Goal: Complete application form: Complete application form

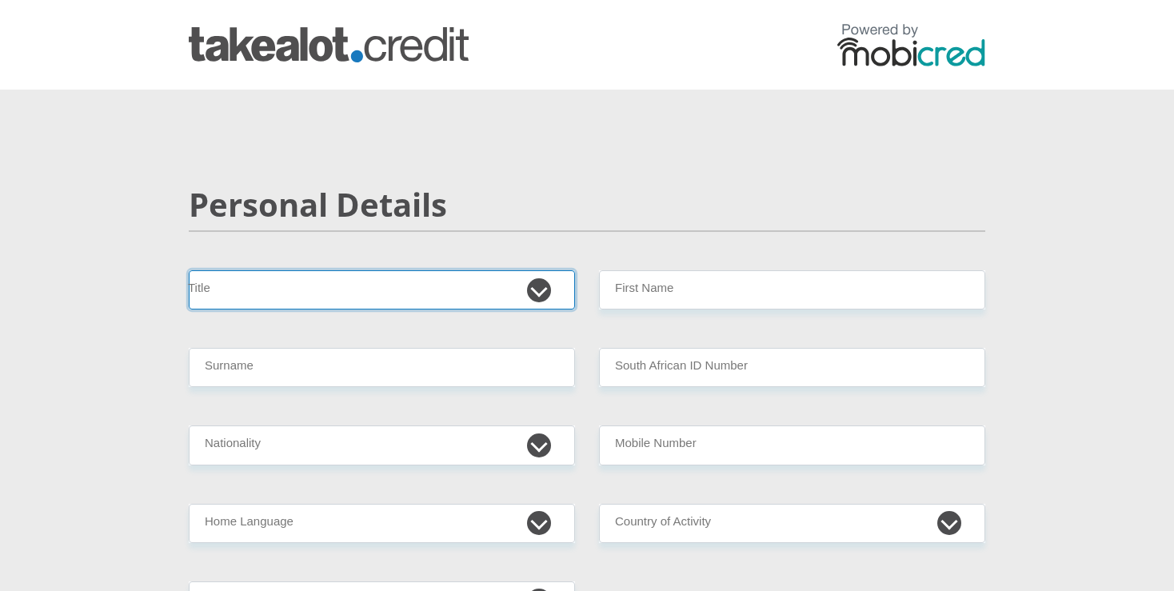
click at [189, 270] on select "Mr Ms Mrs Dr [PERSON_NAME]" at bounding box center [382, 289] width 386 height 39
select select "Mr"
click option "Mr" at bounding box center [0, 0] width 0 height 0
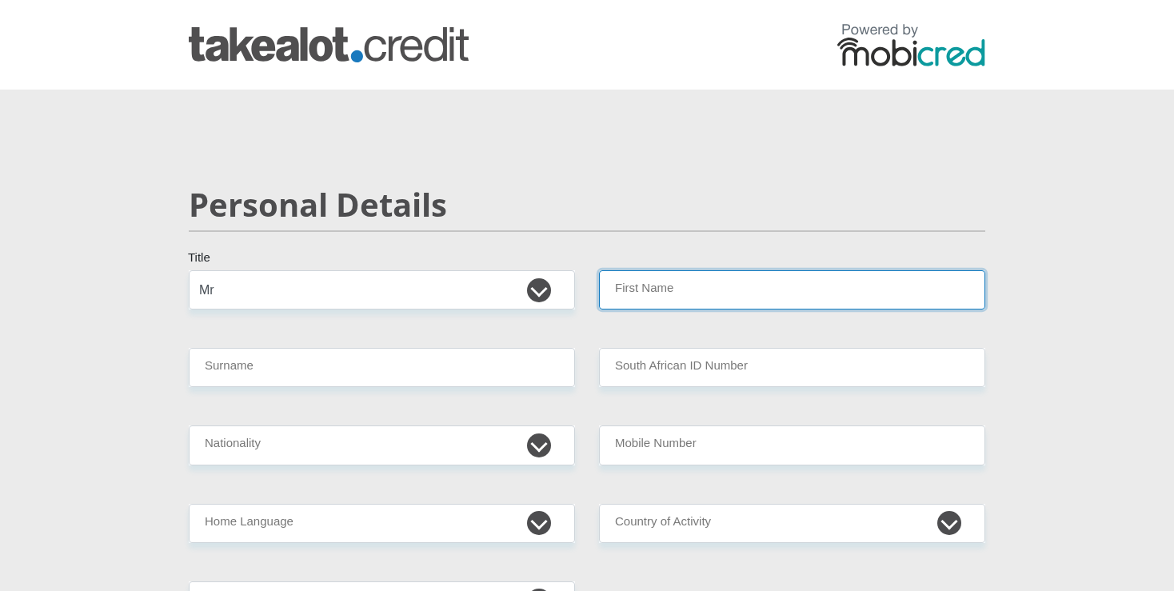
click at [647, 305] on input "First Name" at bounding box center [792, 289] width 386 height 39
type input "[PERSON_NAME]"
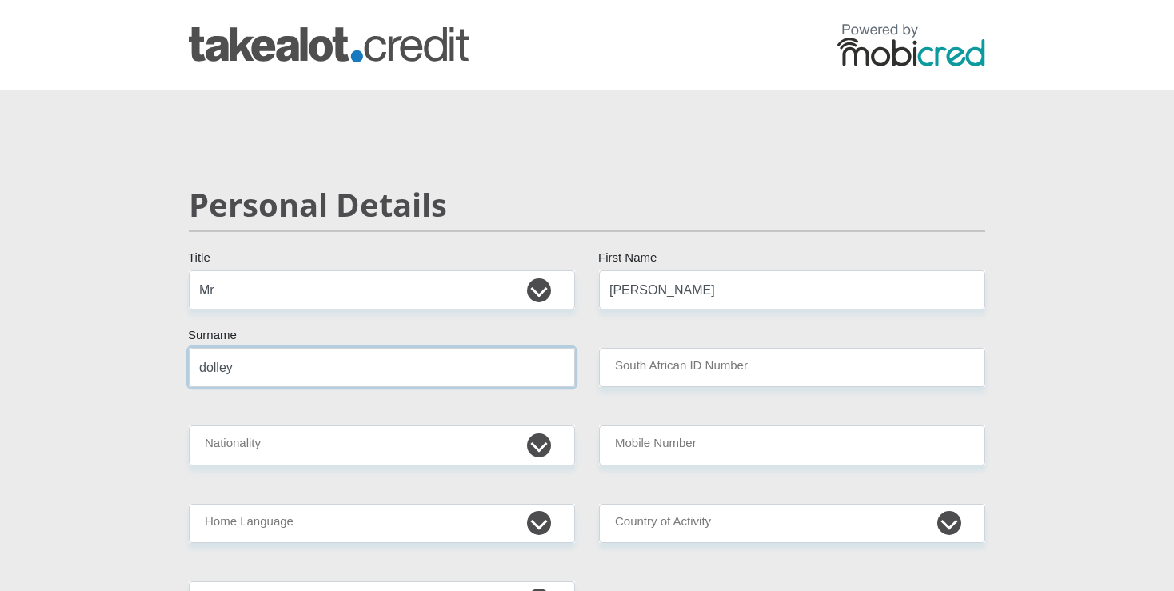
type input "dolley"
type input "7707225156085"
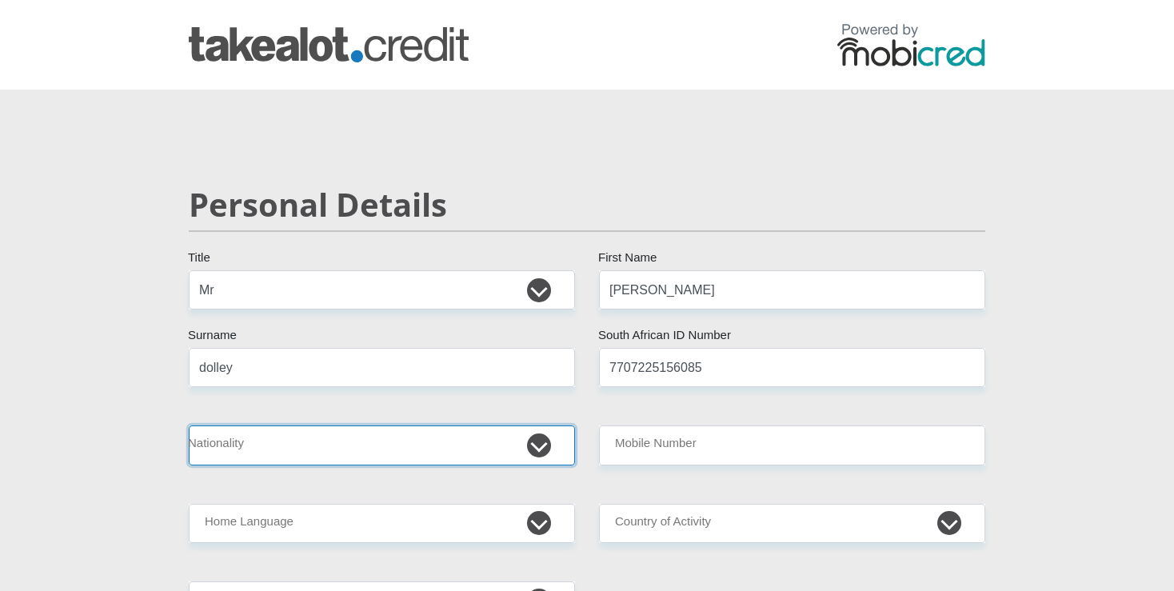
select select "ZAF"
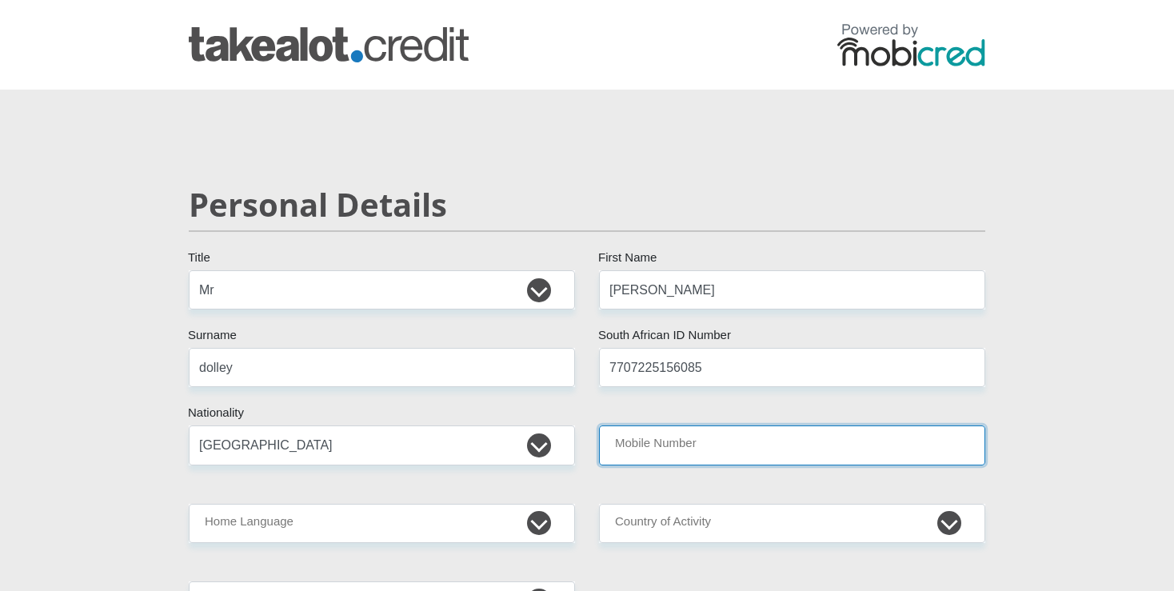
click at [757, 450] on input "Mobile Number" at bounding box center [792, 444] width 386 height 39
type input "0849666771"
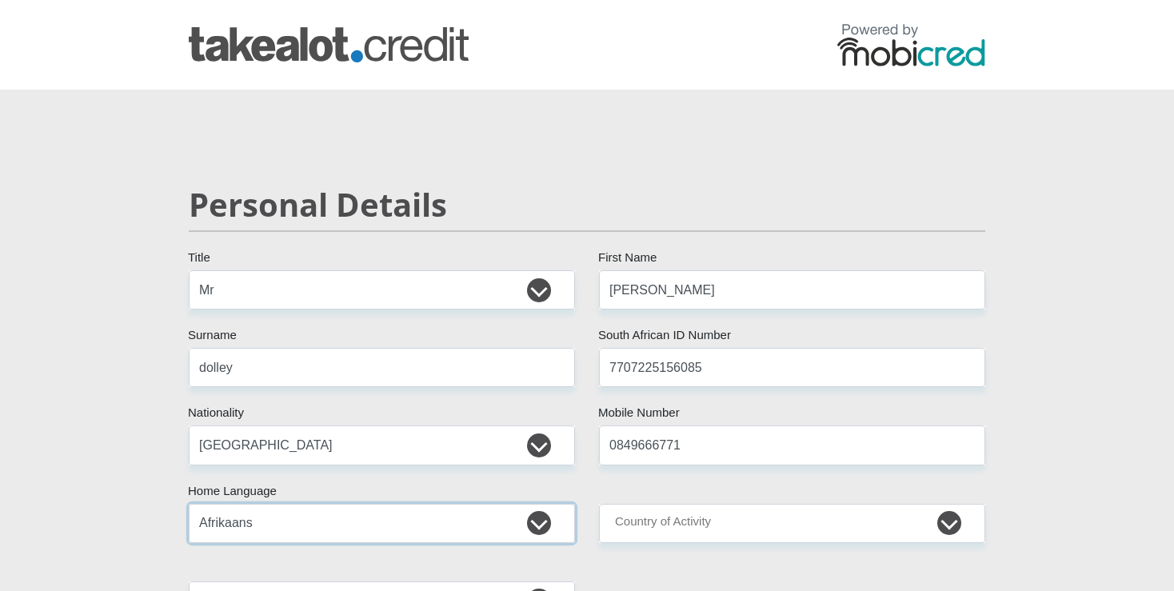
click at [189, 504] on select "Afrikaans English Sepedi South Ndebele Southern Sotho Swati Tsonga Tswana Venda…" at bounding box center [382, 523] width 386 height 39
select select "eng"
click option "English" at bounding box center [0, 0] width 0 height 0
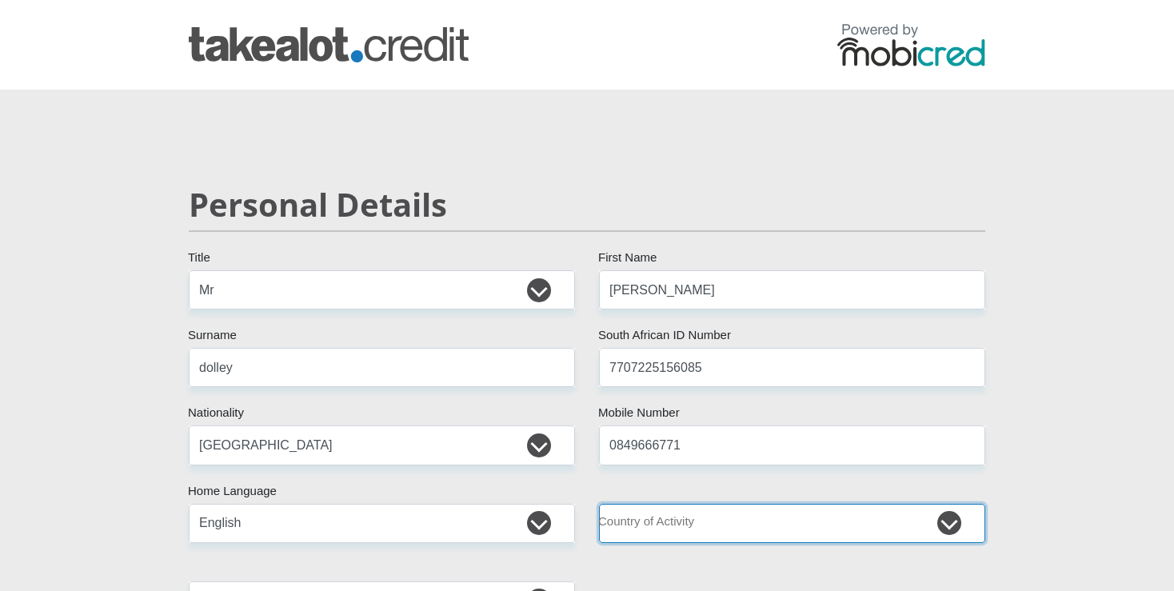
select select "ZAF"
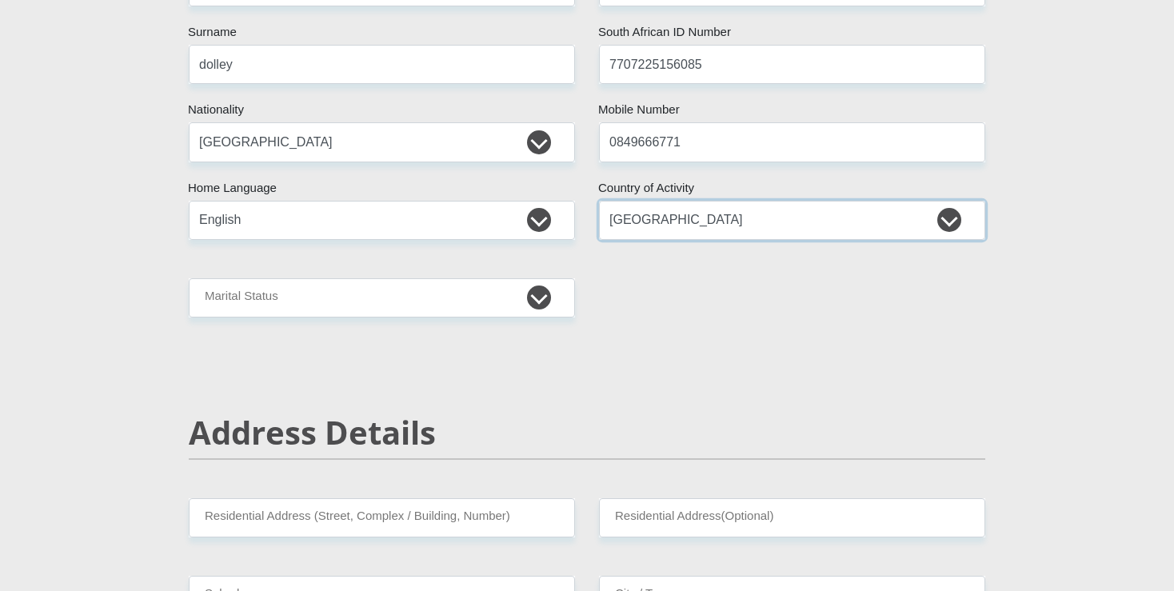
scroll to position [320, 0]
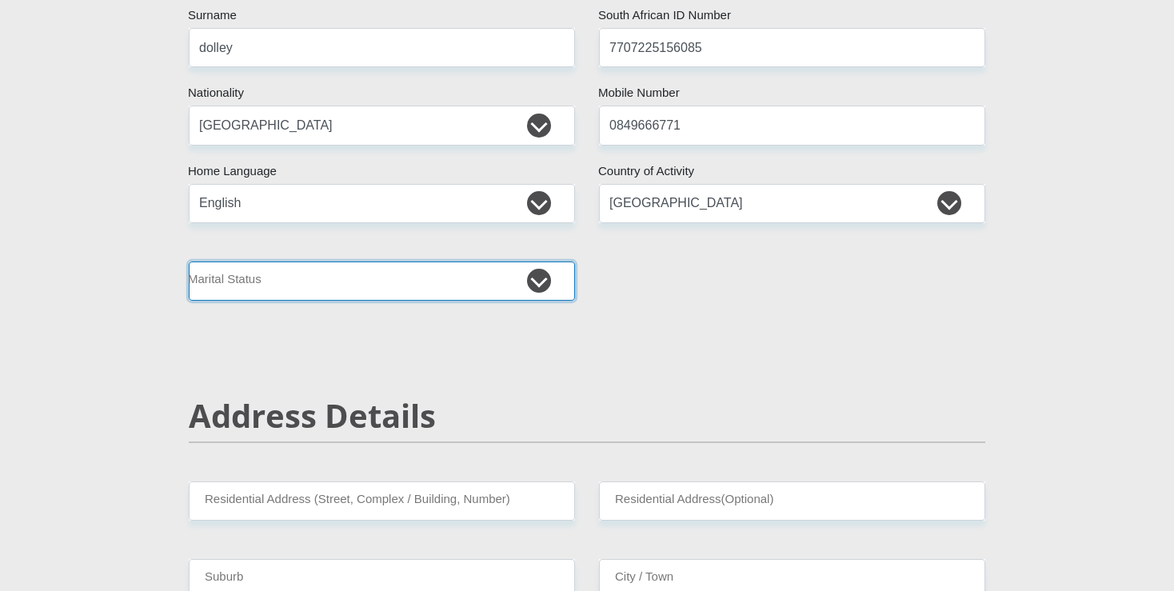
click at [189, 262] on select "Married ANC Single Divorced Widowed Married COP or Customary Law" at bounding box center [382, 281] width 386 height 39
select select "5"
click option "Married COP or Customary Law" at bounding box center [0, 0] width 0 height 0
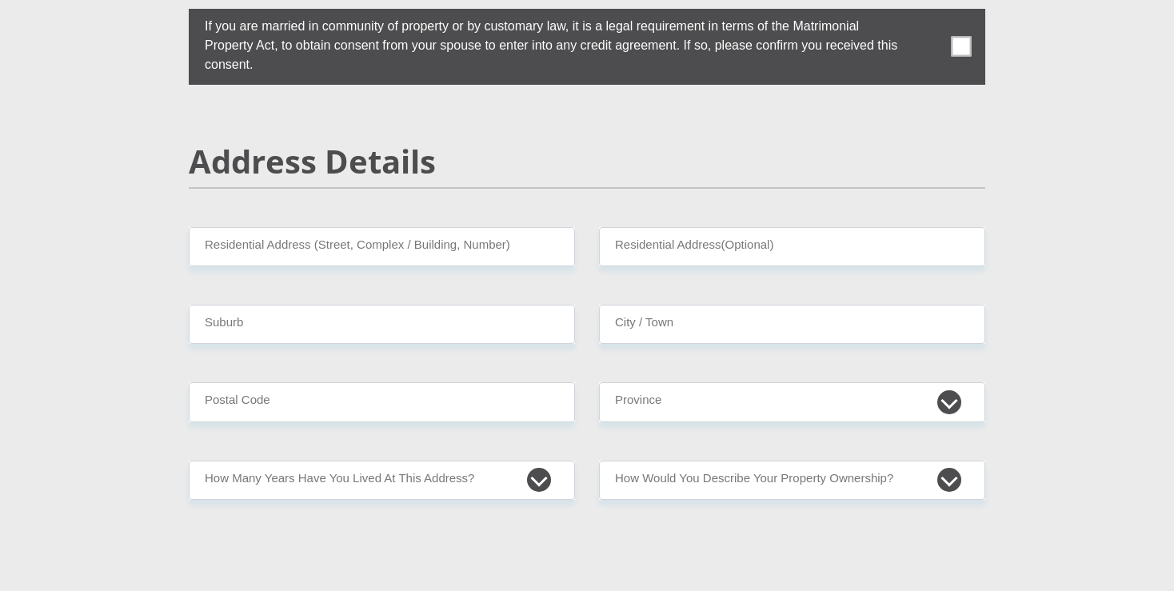
scroll to position [534, 0]
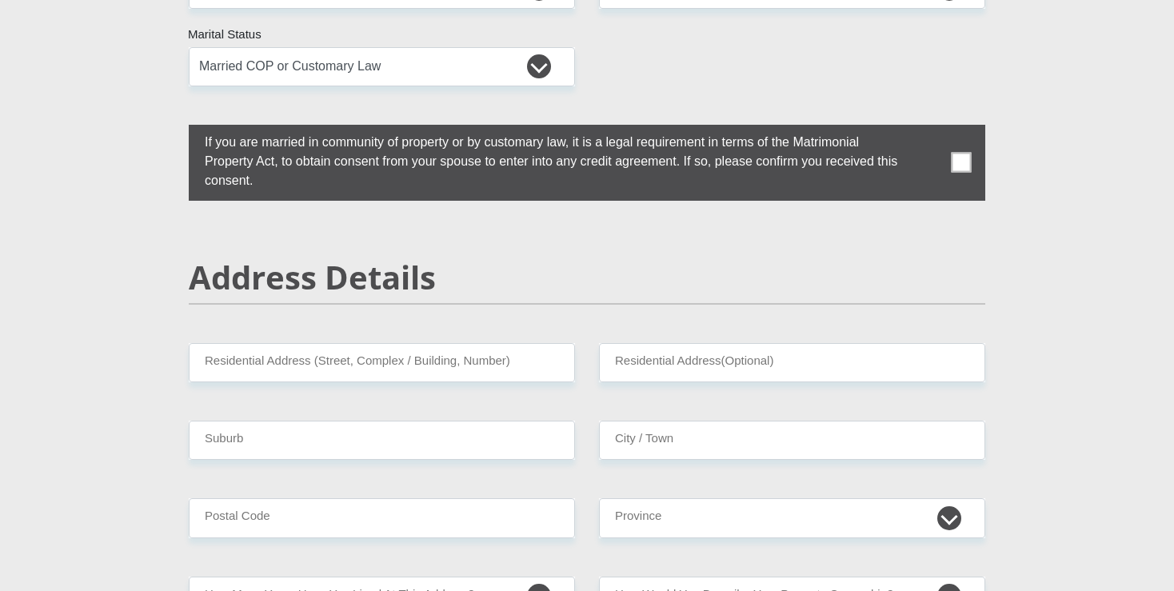
click at [957, 161] on span at bounding box center [962, 163] width 20 height 20
click at [173, 129] on input "checkbox" at bounding box center [173, 129] width 0 height 0
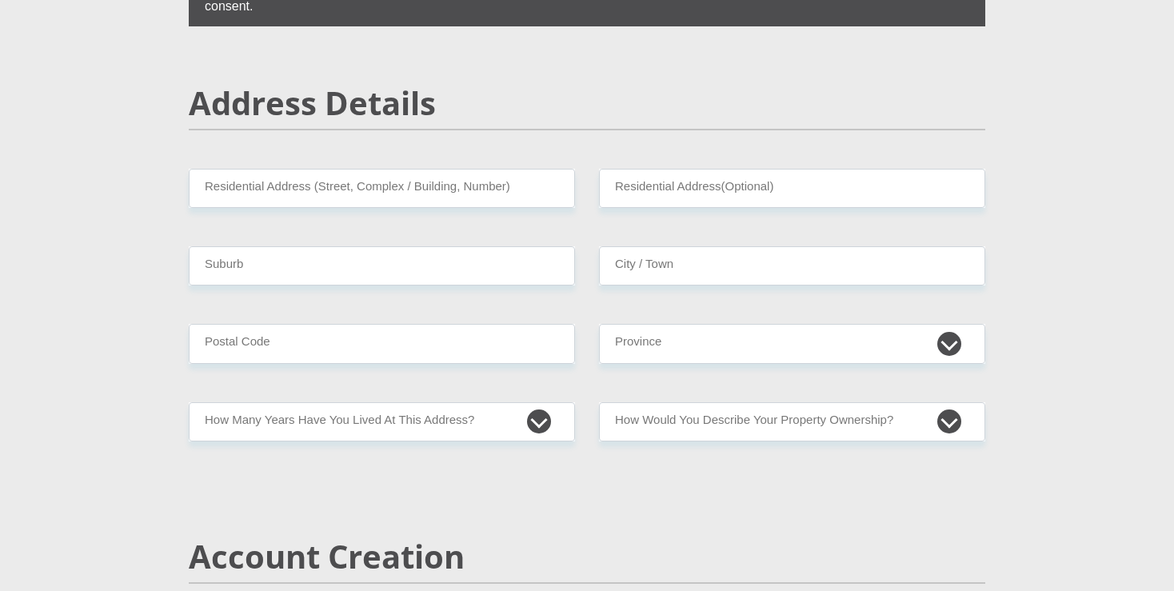
scroll to position [714, 0]
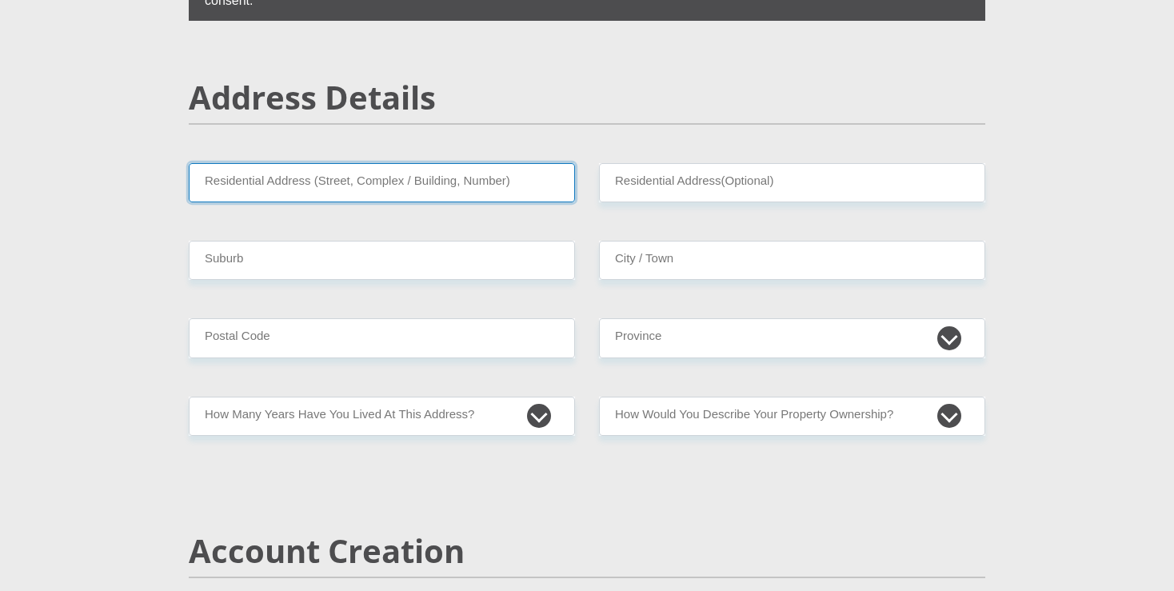
click at [445, 178] on input "Residential Address (Street, Complex / Building, Number)" at bounding box center [382, 182] width 386 height 39
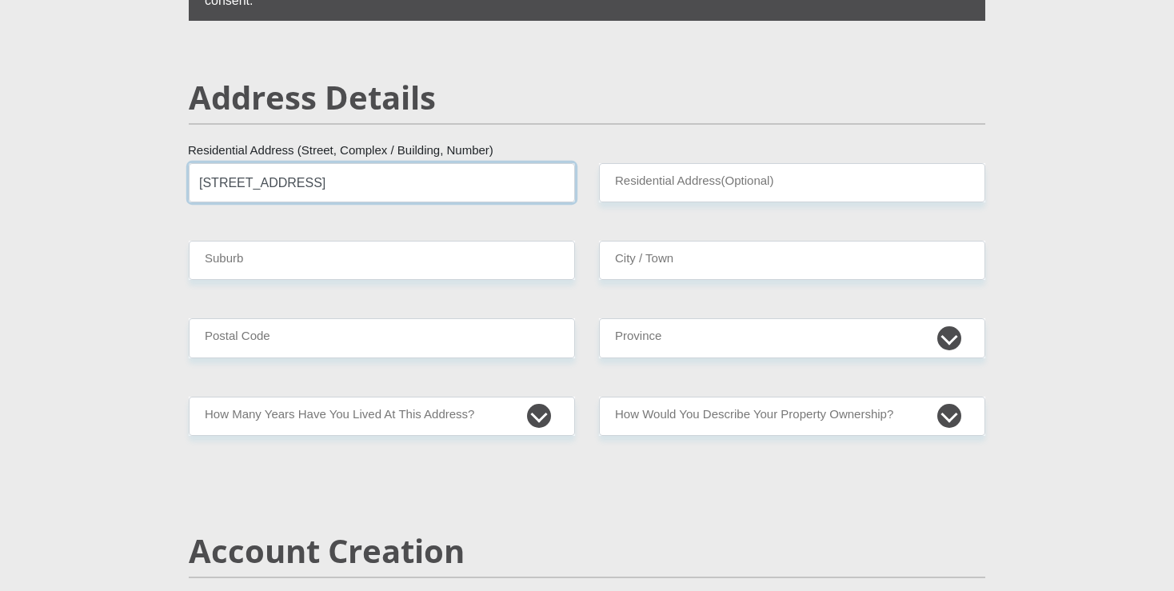
type input "[STREET_ADDRESS]"
type input "blomtuin"
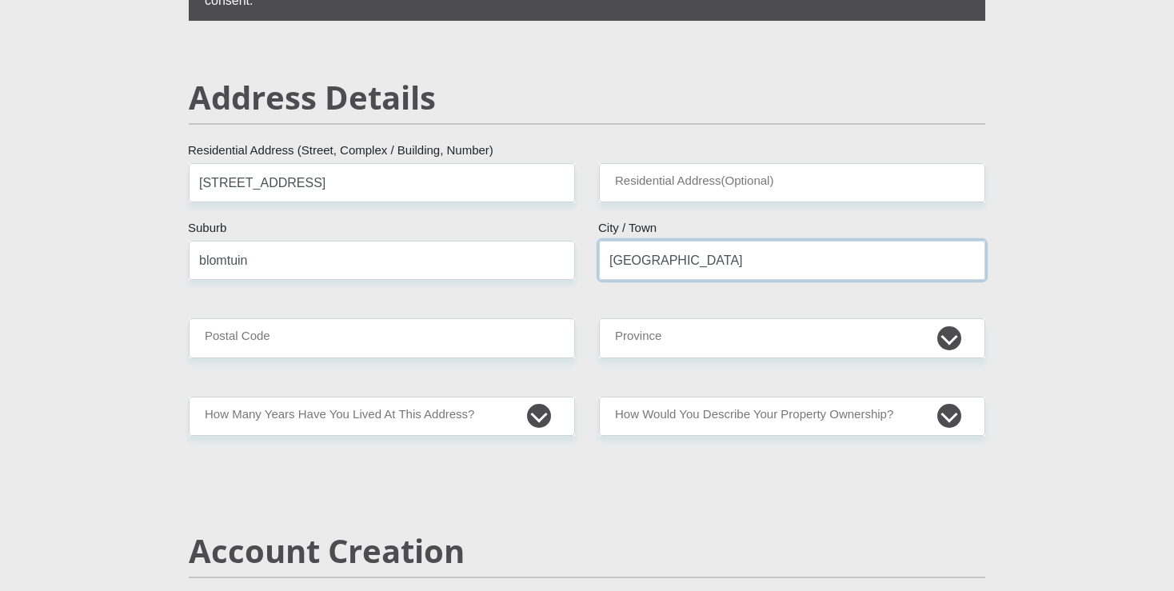
type input "[GEOGRAPHIC_DATA]"
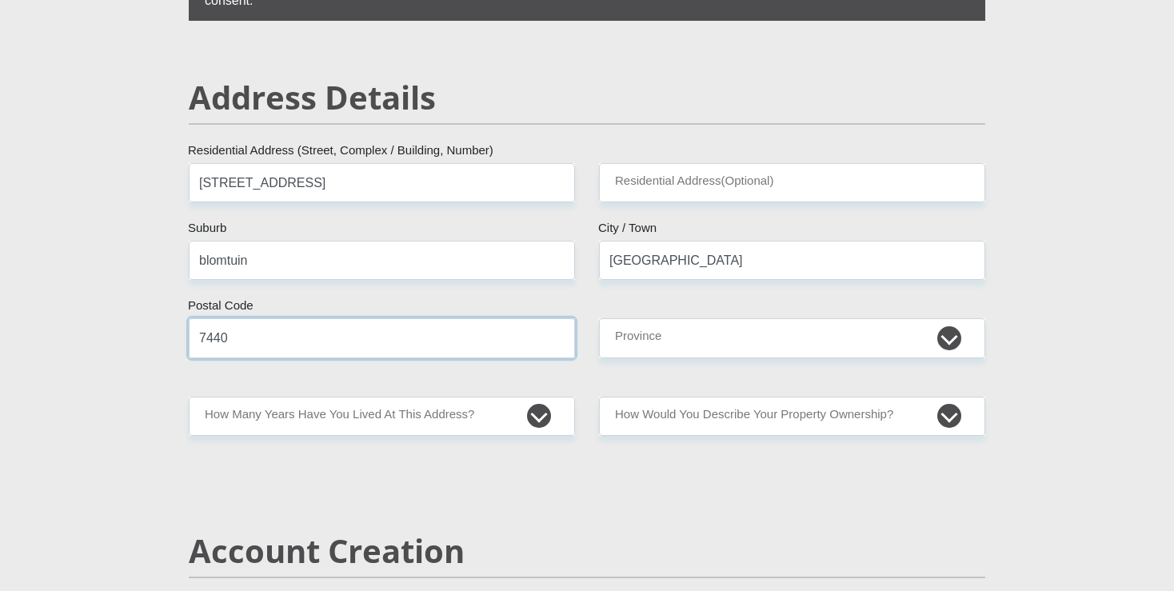
type input "7440"
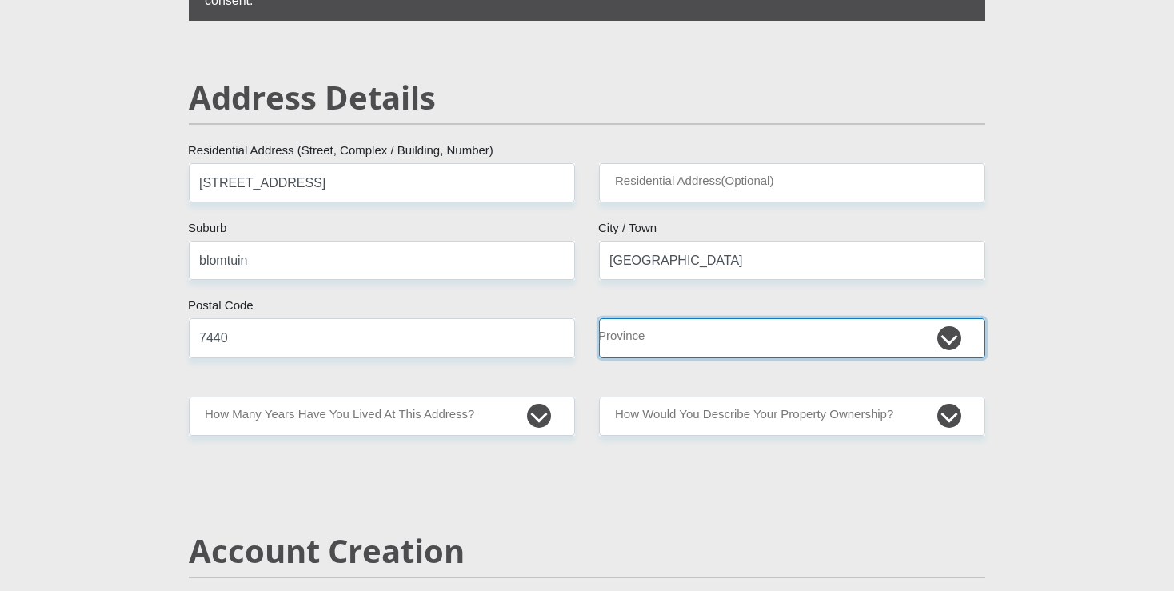
select select "Western Cape"
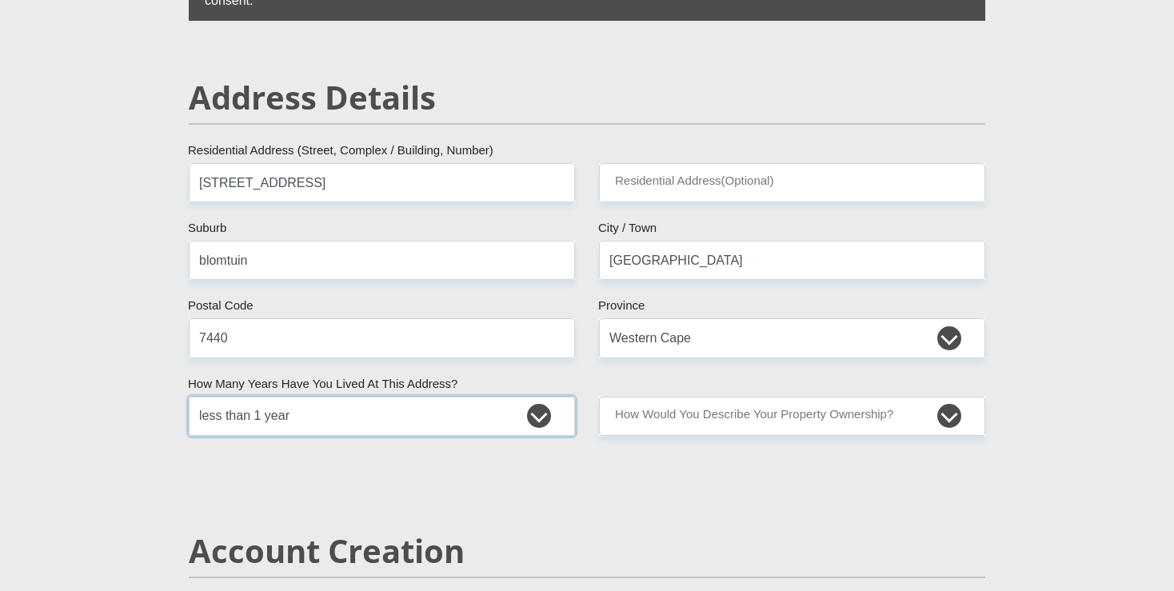
select select "2"
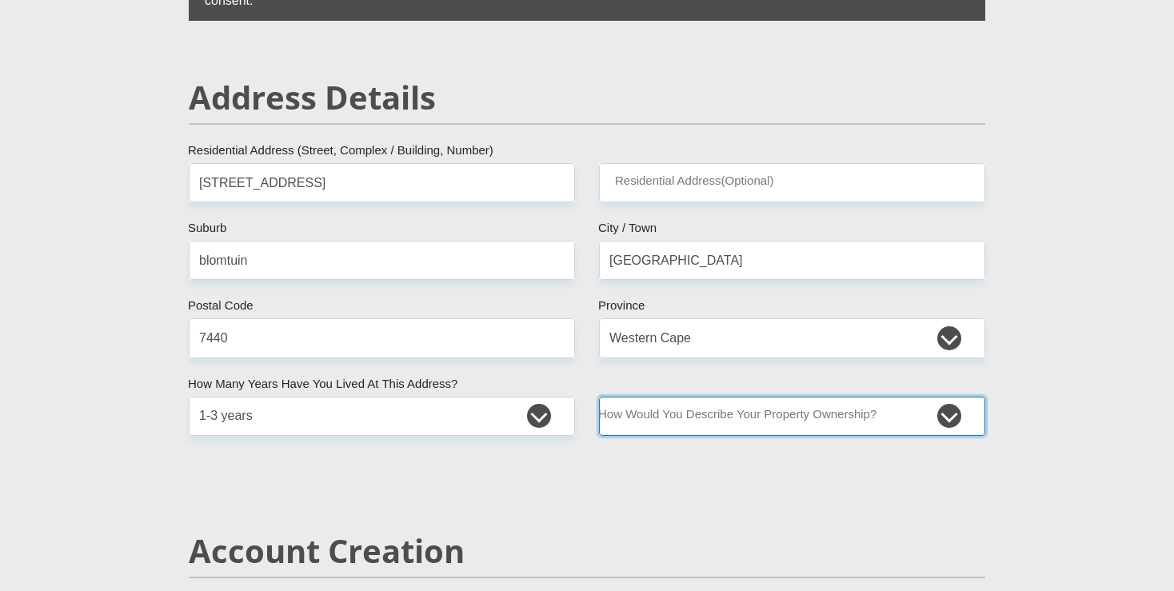
select select "Owned"
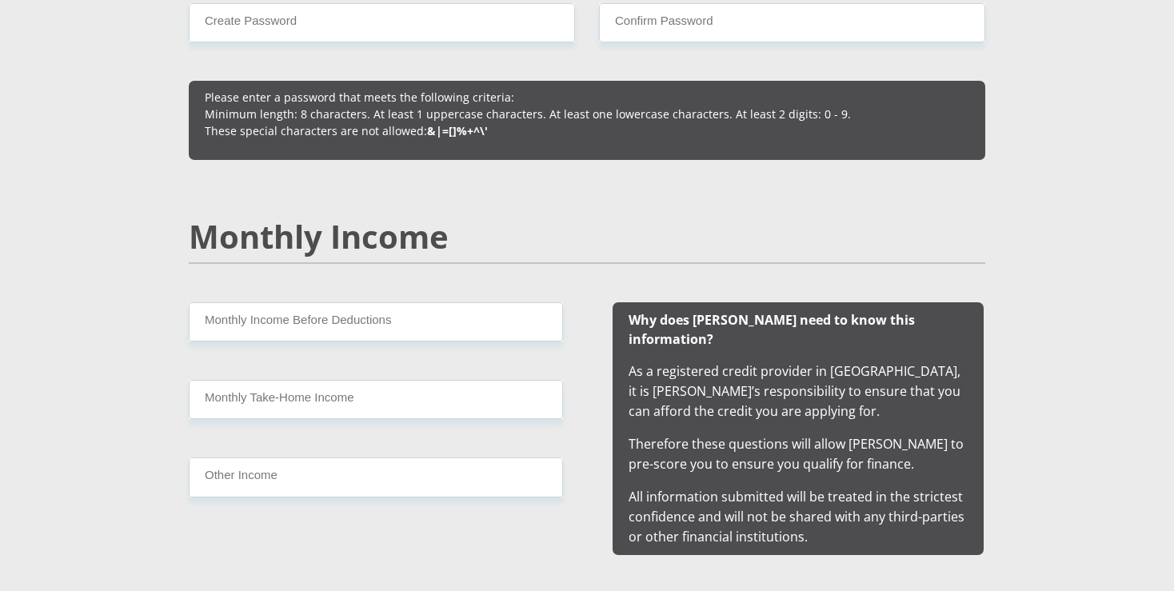
scroll to position [1086, 0]
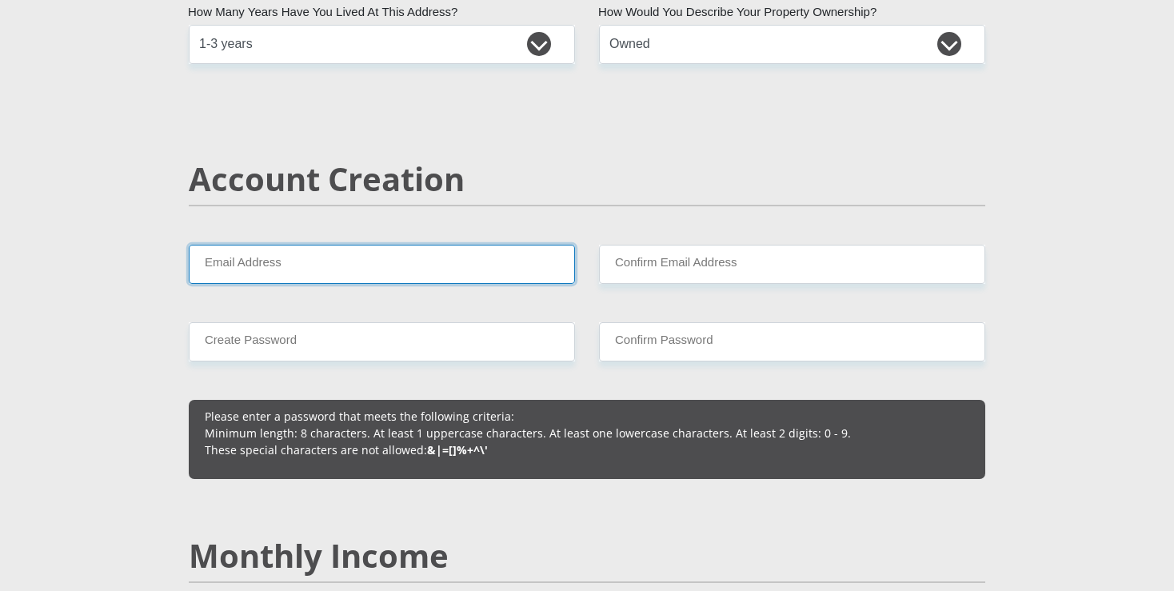
click at [340, 267] on input "Email Address" at bounding box center [382, 264] width 386 height 39
type input "[PERSON_NAME][EMAIL_ADDRESS][PERSON_NAME][DOMAIN_NAME]"
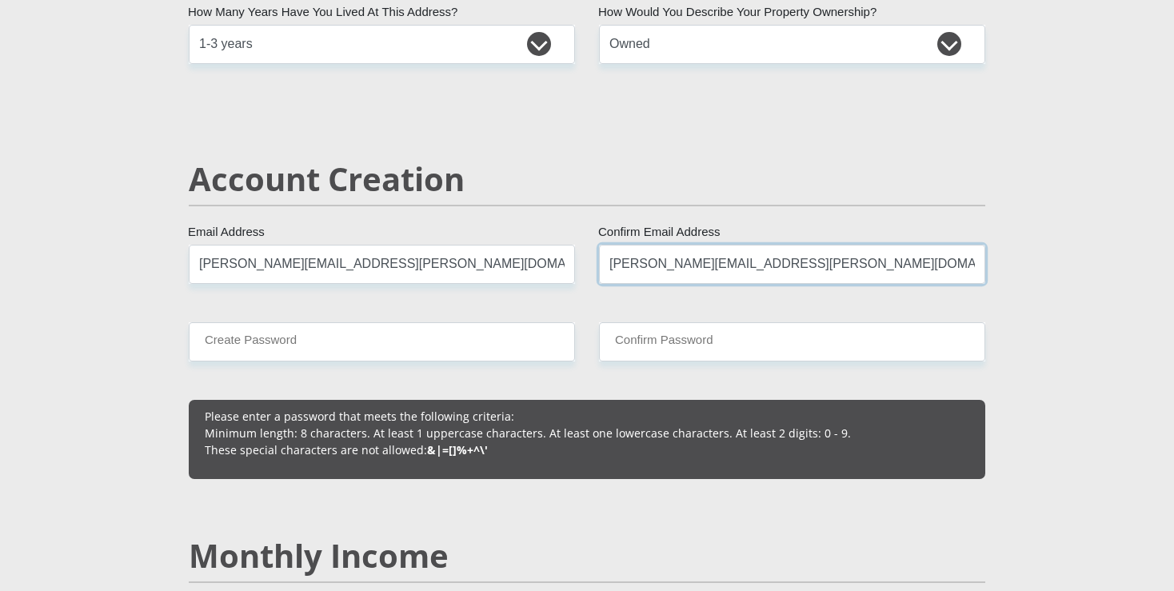
type input "[PERSON_NAME][EMAIL_ADDRESS][PERSON_NAME][DOMAIN_NAME]"
type input "Leeanne24*"
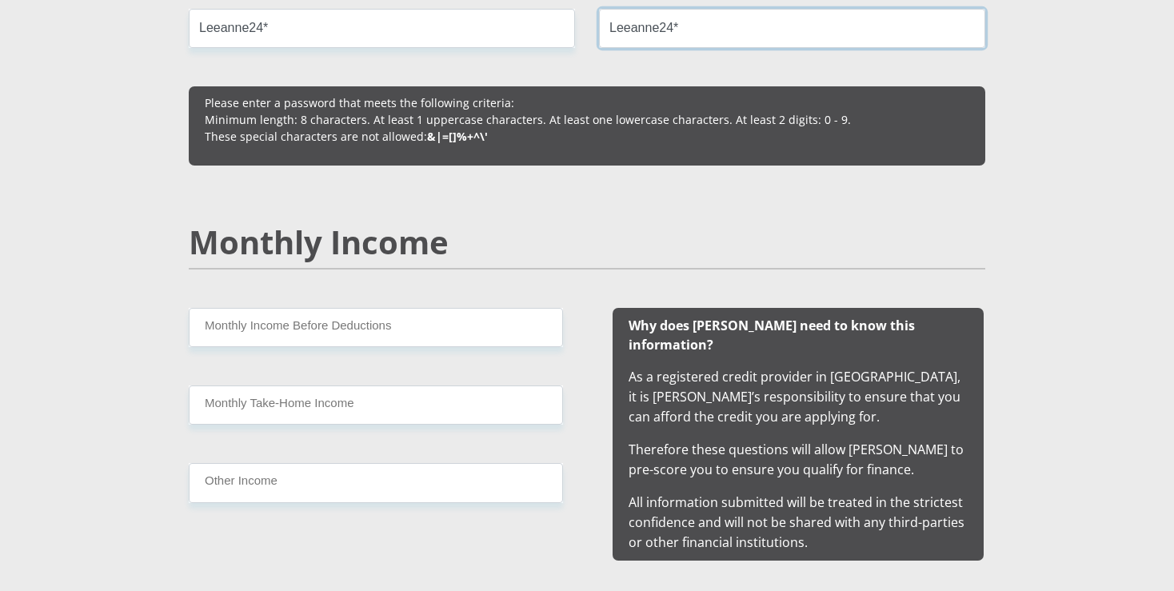
scroll to position [1411, 0]
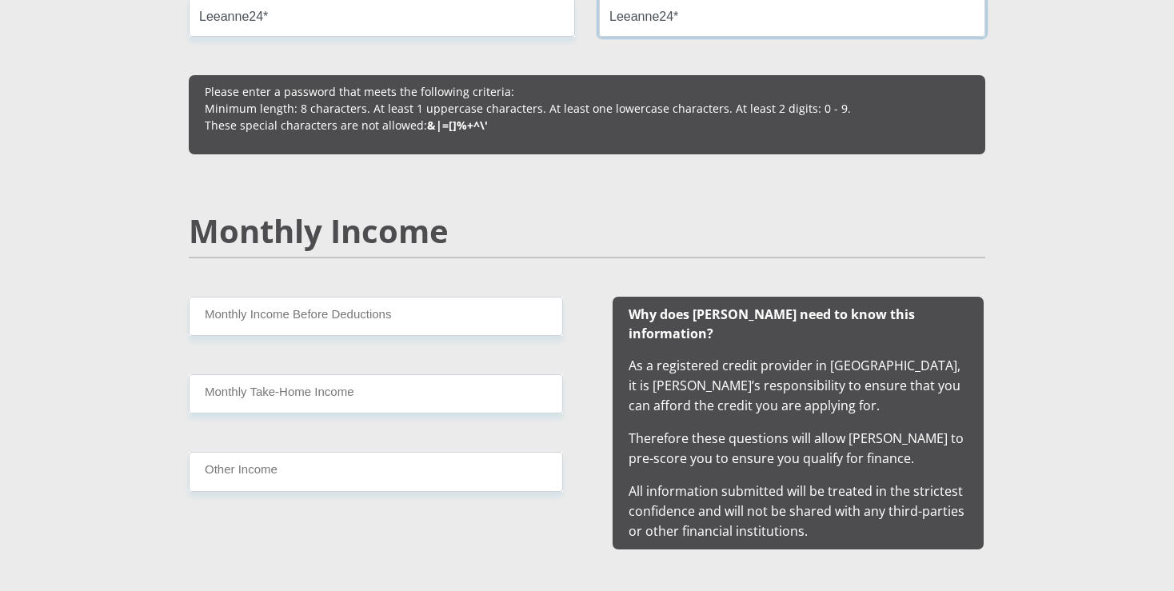
type input "Leeanne24*"
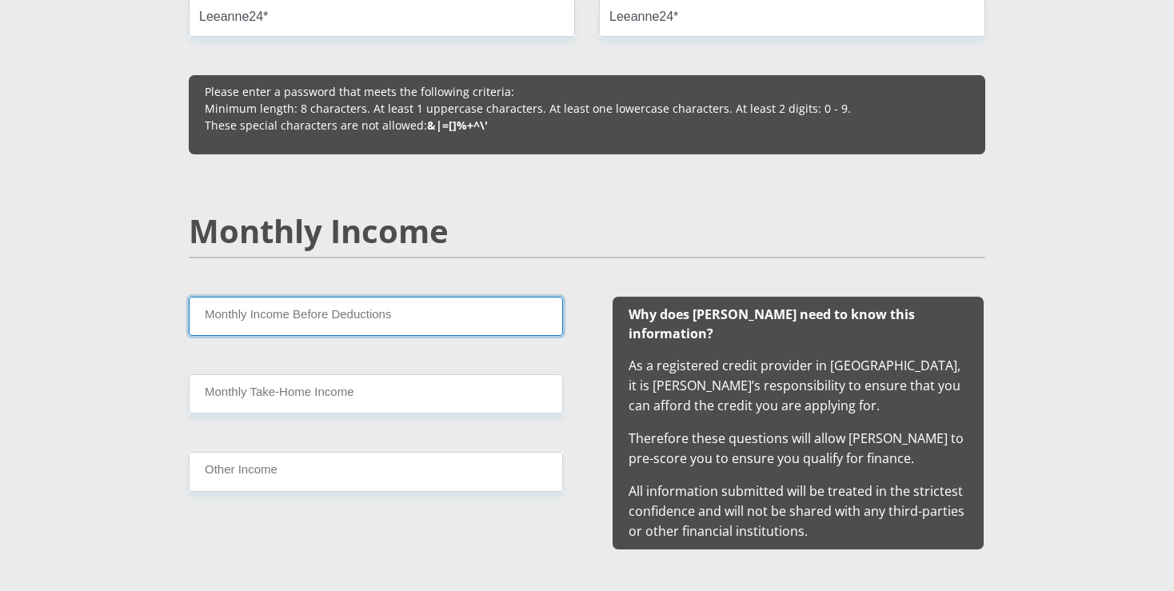
click at [356, 329] on input "Monthly Income Before Deductions" at bounding box center [376, 316] width 374 height 39
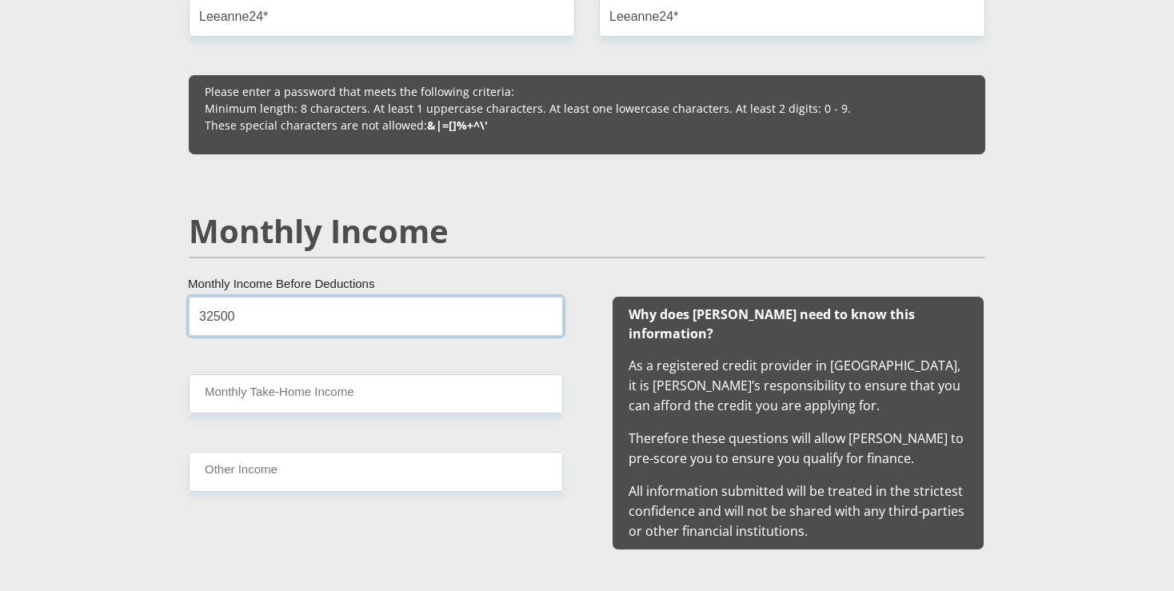
type input "32500"
type input "30000"
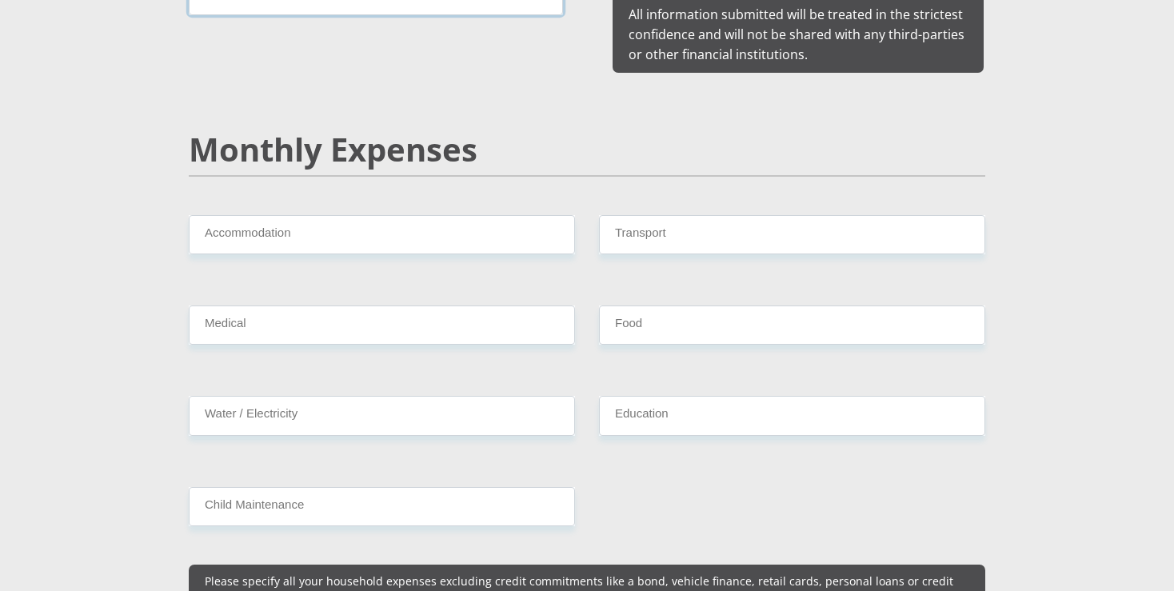
scroll to position [1894, 0]
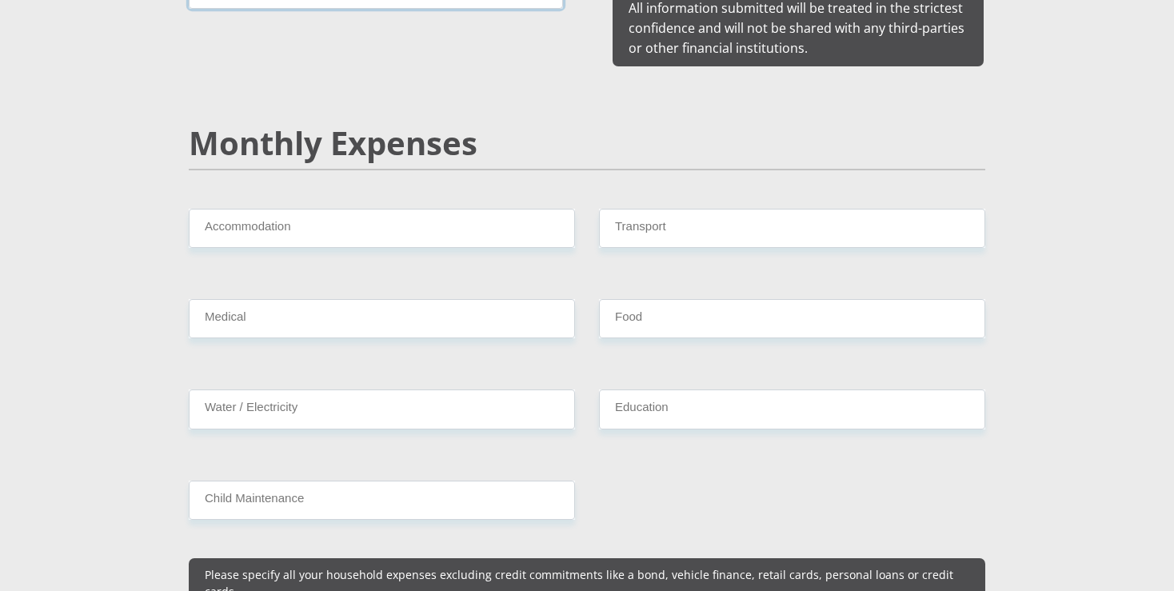
type input "0"
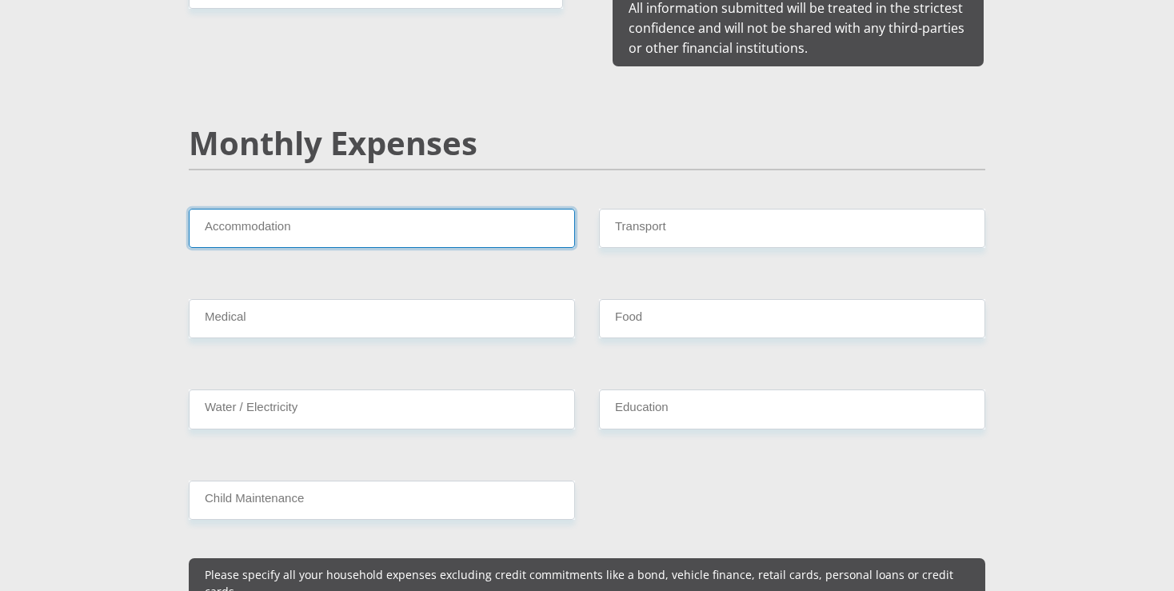
click at [407, 209] on input "Accommodation" at bounding box center [382, 228] width 386 height 39
type input "10000"
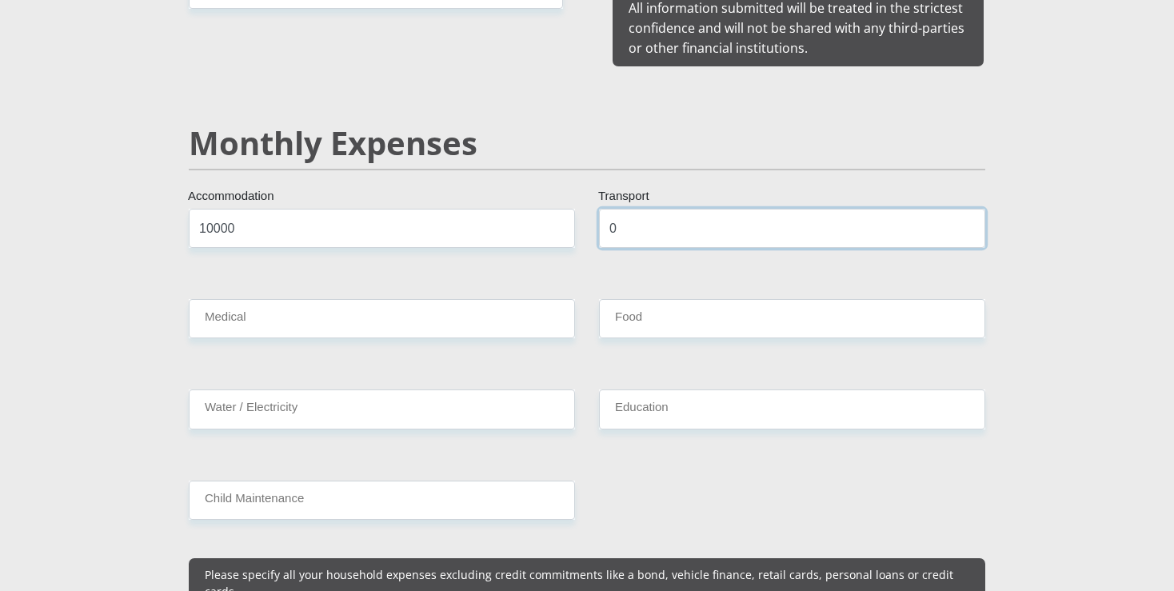
type input "0"
type input "2000"
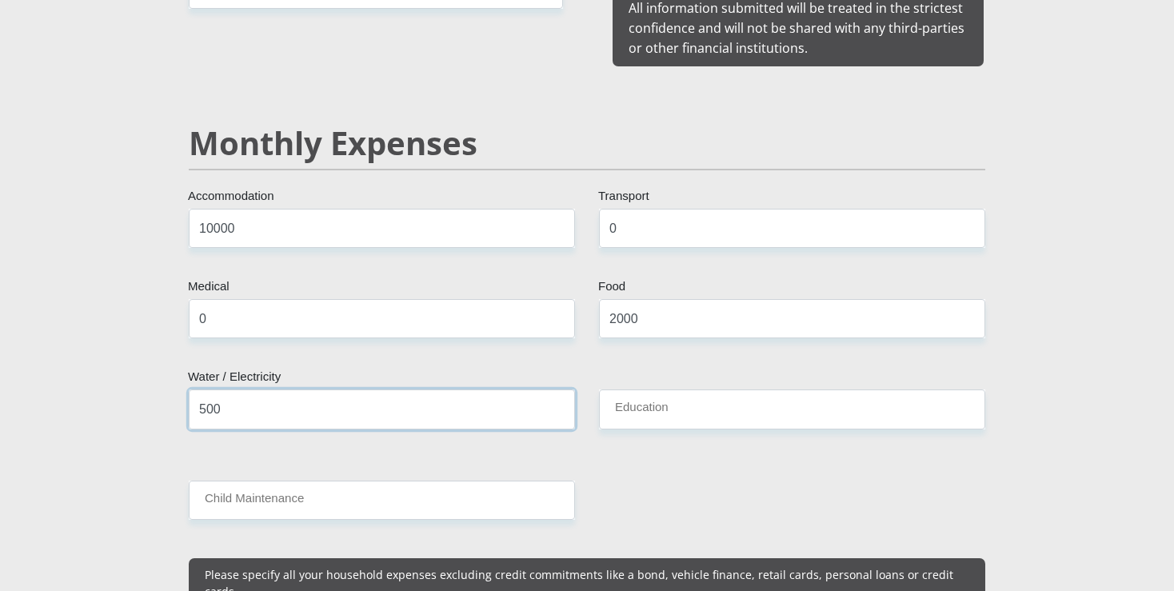
type input "500"
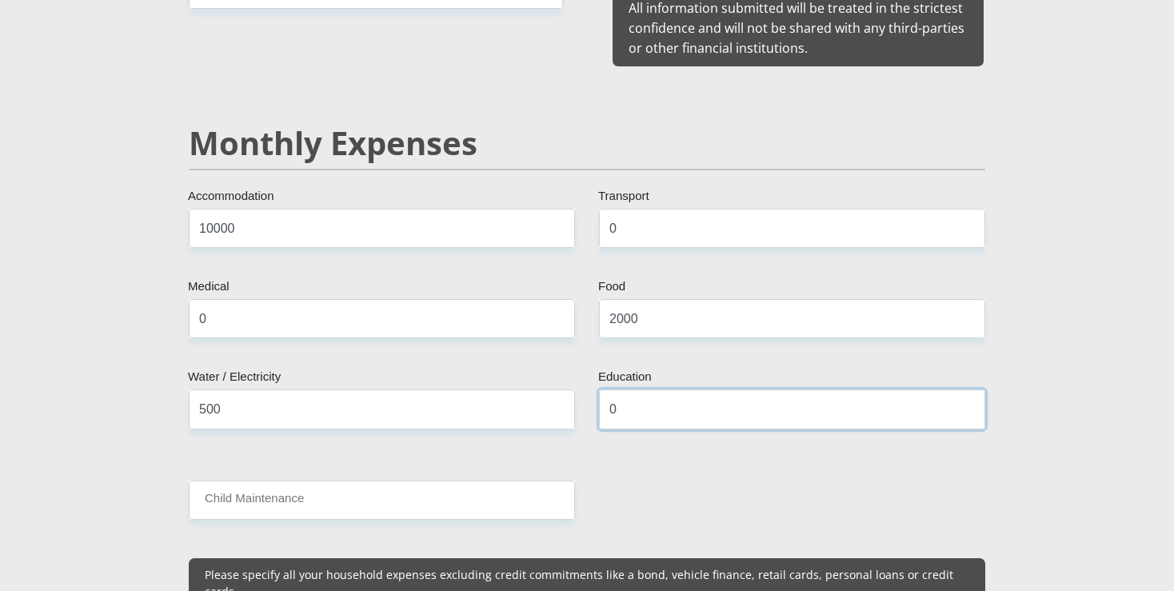
type input "0"
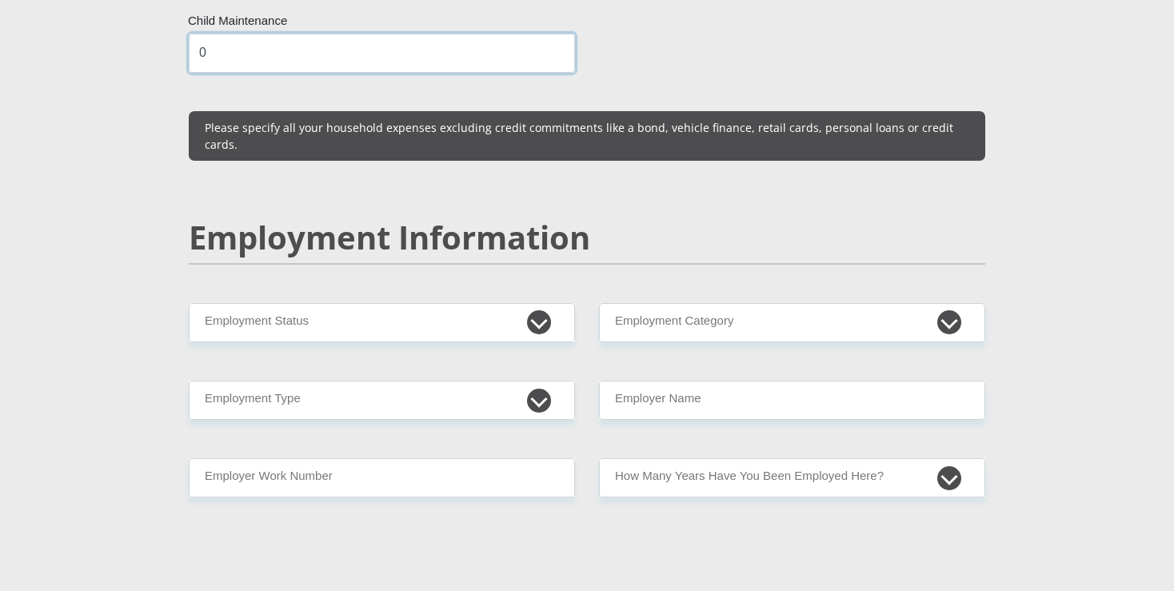
scroll to position [2510, 0]
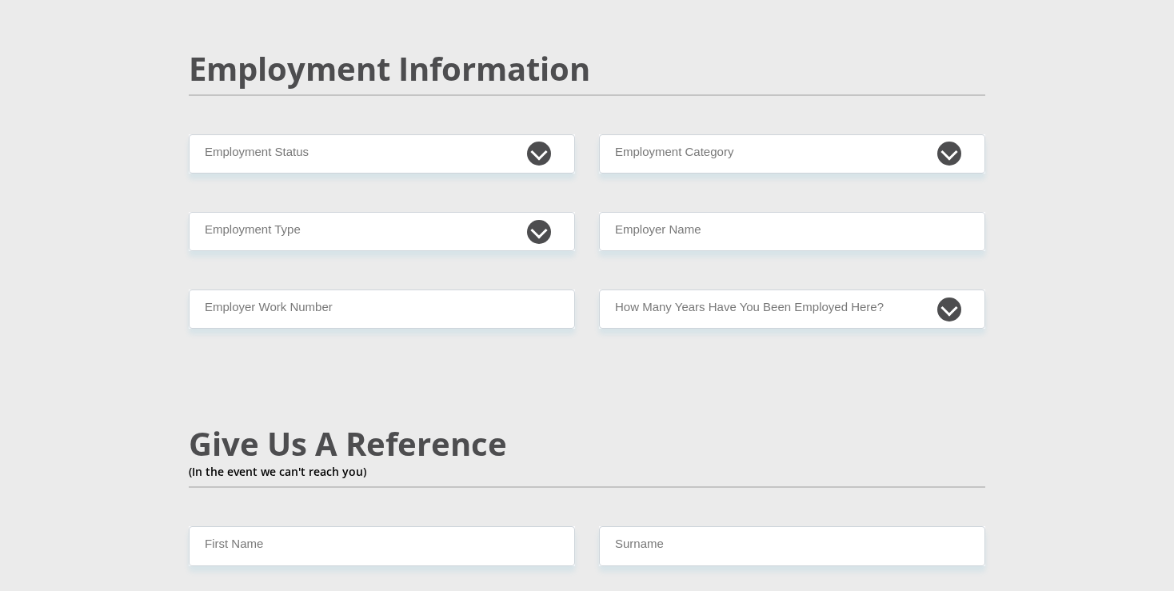
type input "0"
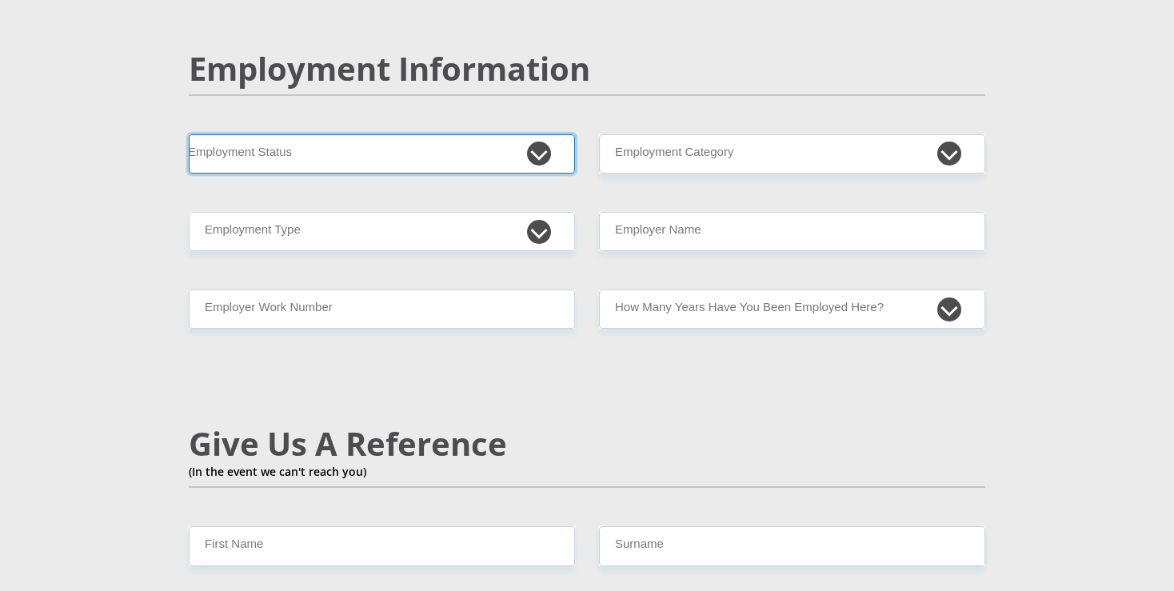
select select "1"
click option "Permanent/Full-time" at bounding box center [0, 0] width 0 height 0
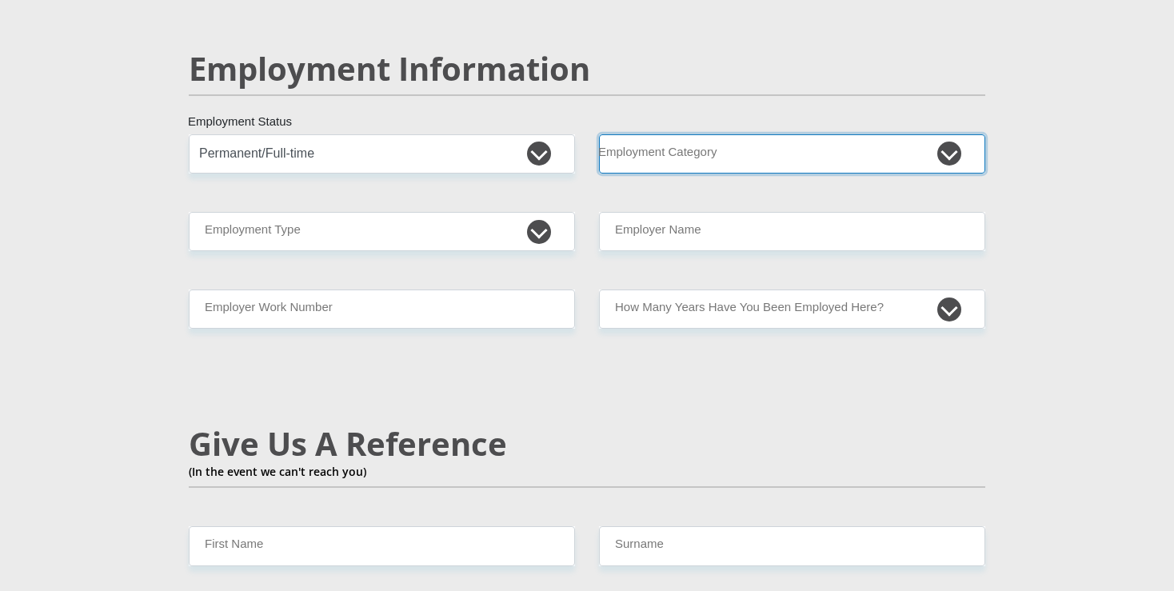
select select "71"
click option "OTHER (E.G. AIRLINES)" at bounding box center [0, 0] width 0 height 0
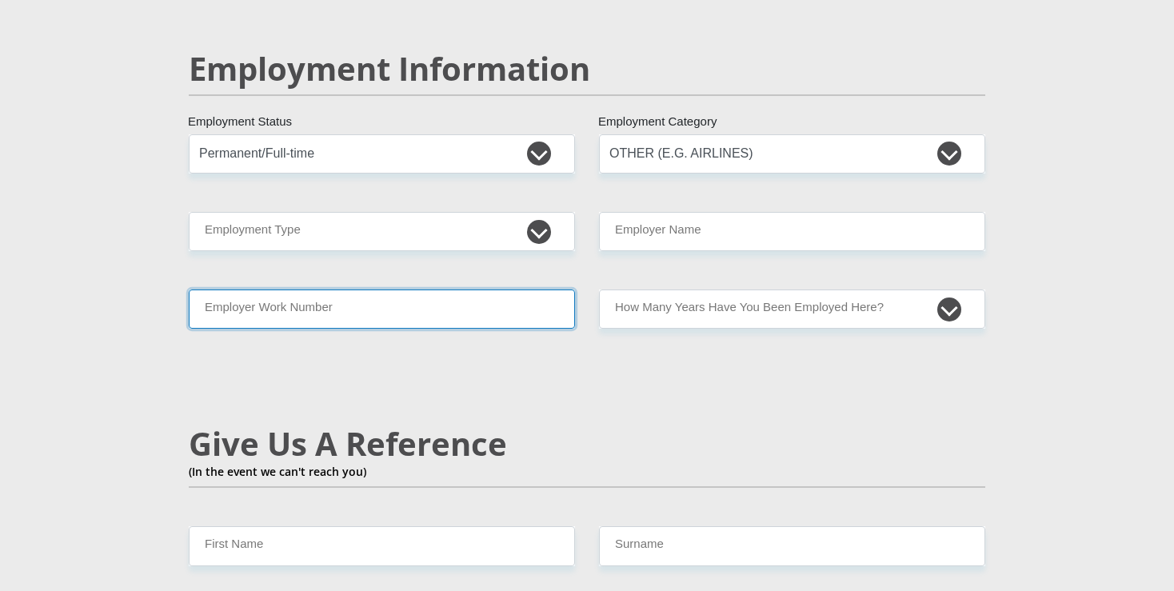
click at [356, 290] on input "Employer Work Number" at bounding box center [382, 309] width 386 height 39
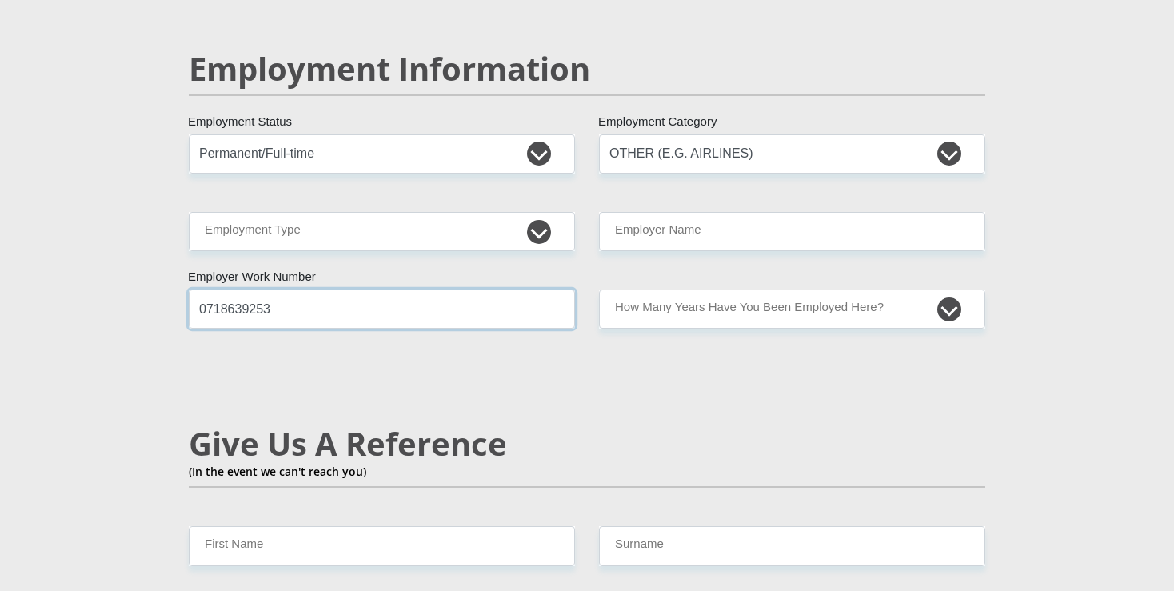
type input "0718639253"
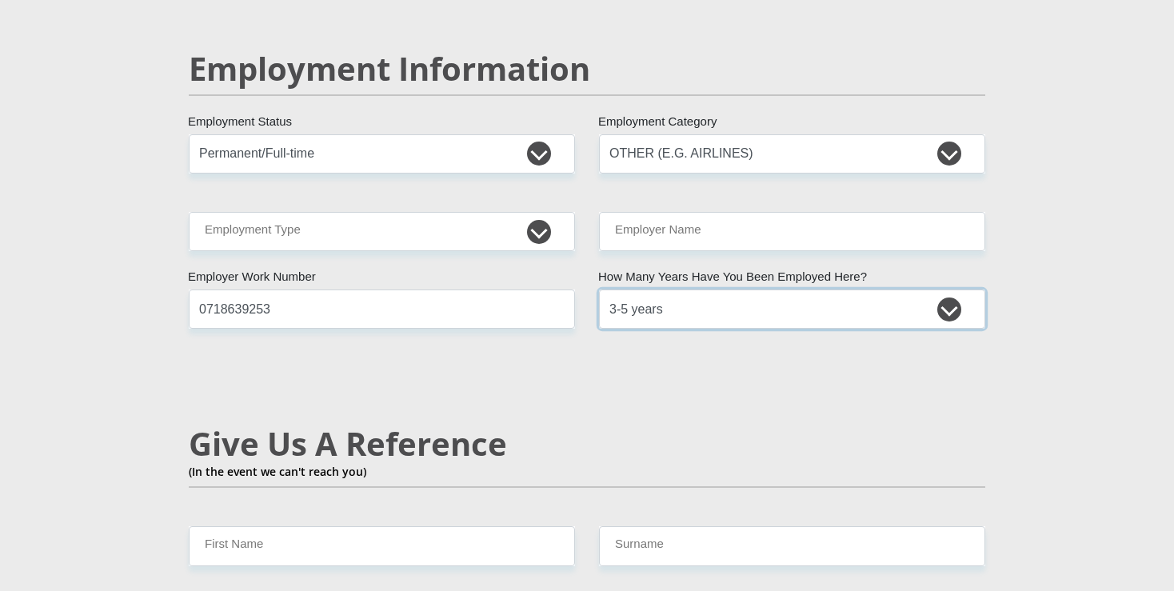
select select "60"
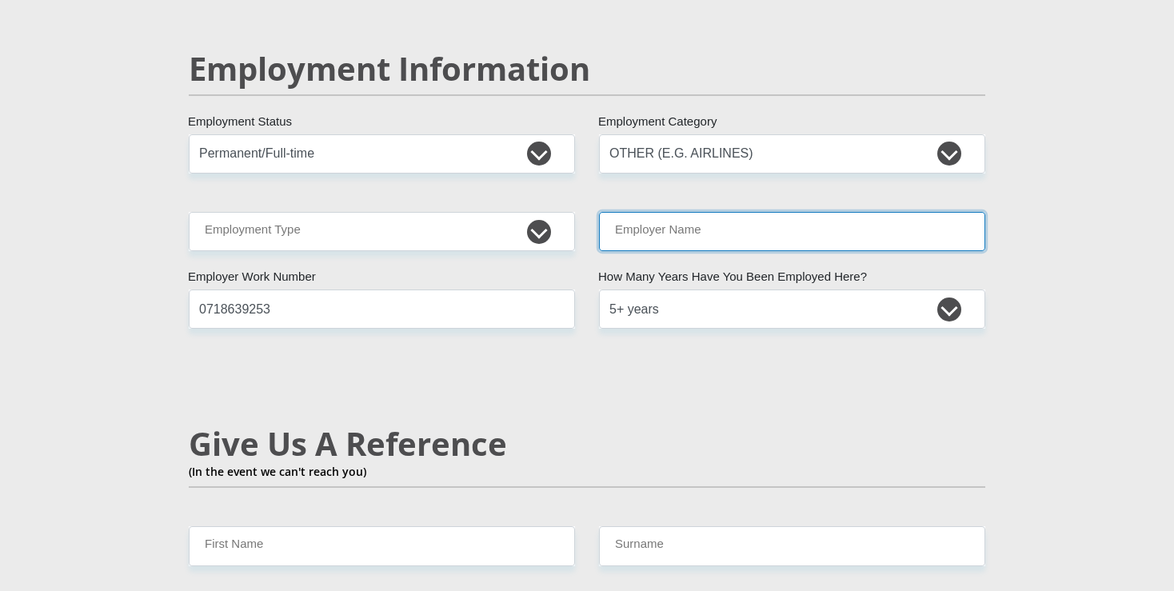
click at [648, 212] on input "Employer Name" at bounding box center [792, 231] width 386 height 39
type input "[PERSON_NAME]"
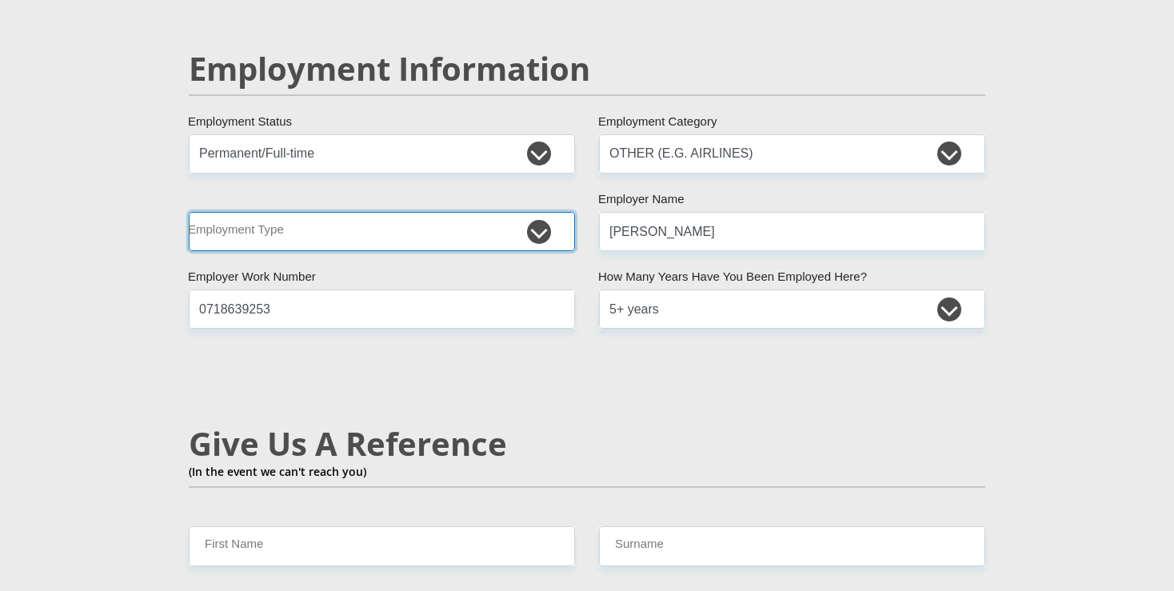
click at [189, 212] on select "College/Lecturer Craft Seller Creative Driver Executive Farmer Forces - Non Com…" at bounding box center [382, 231] width 386 height 39
select select "Unknown/Other"
click option "Unknown/Other" at bounding box center [0, 0] width 0 height 0
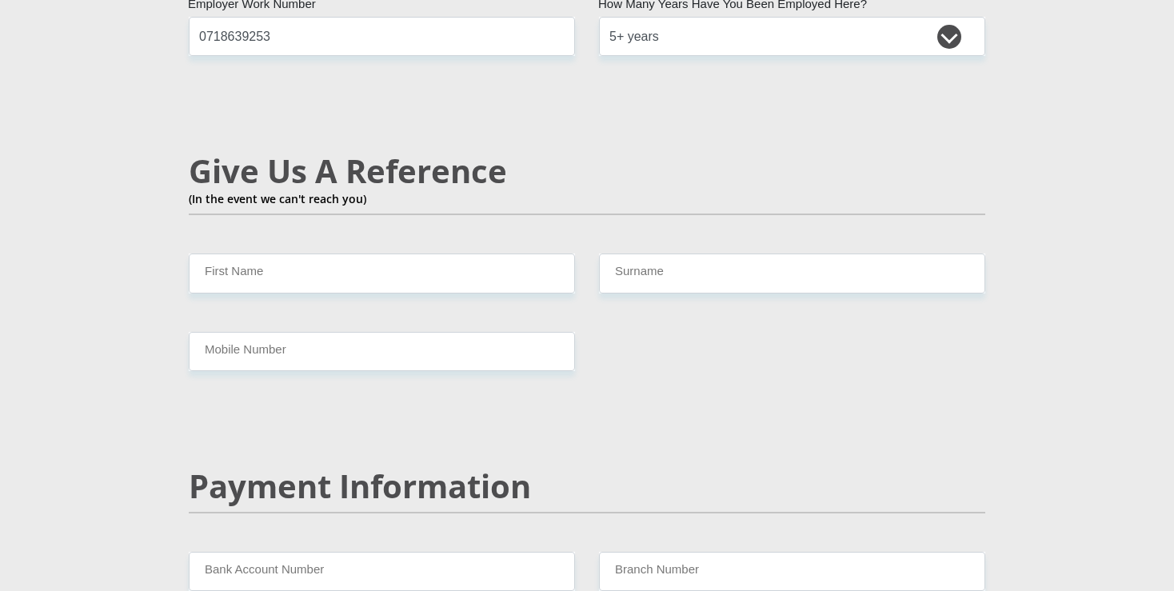
scroll to position [2765, 0]
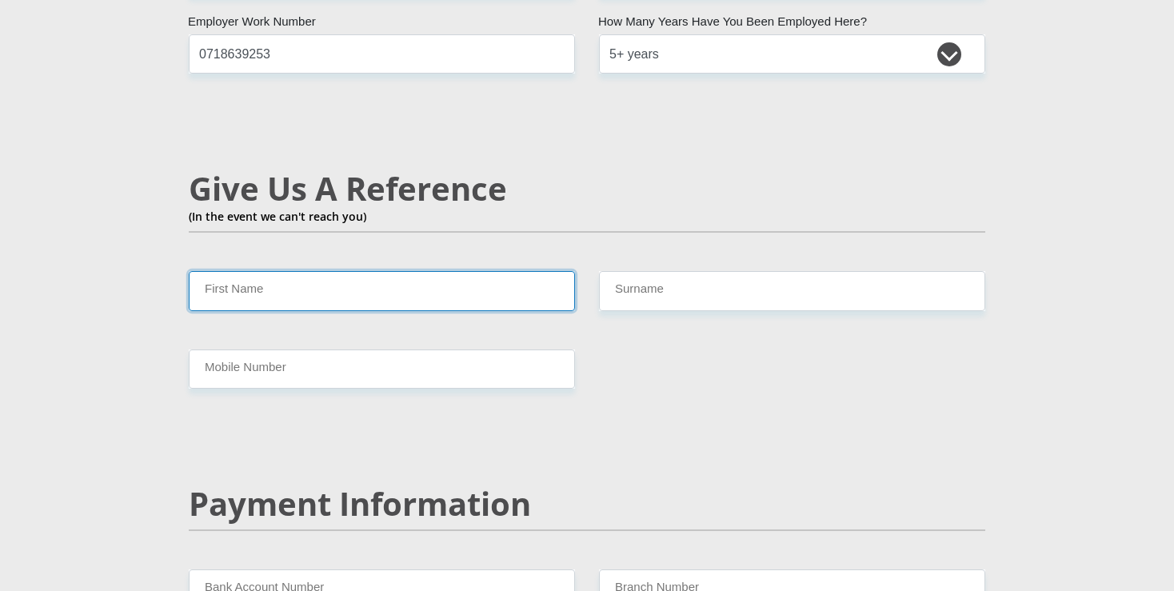
click at [363, 271] on input "First Name" at bounding box center [382, 290] width 386 height 39
type input "[PERSON_NAME]"
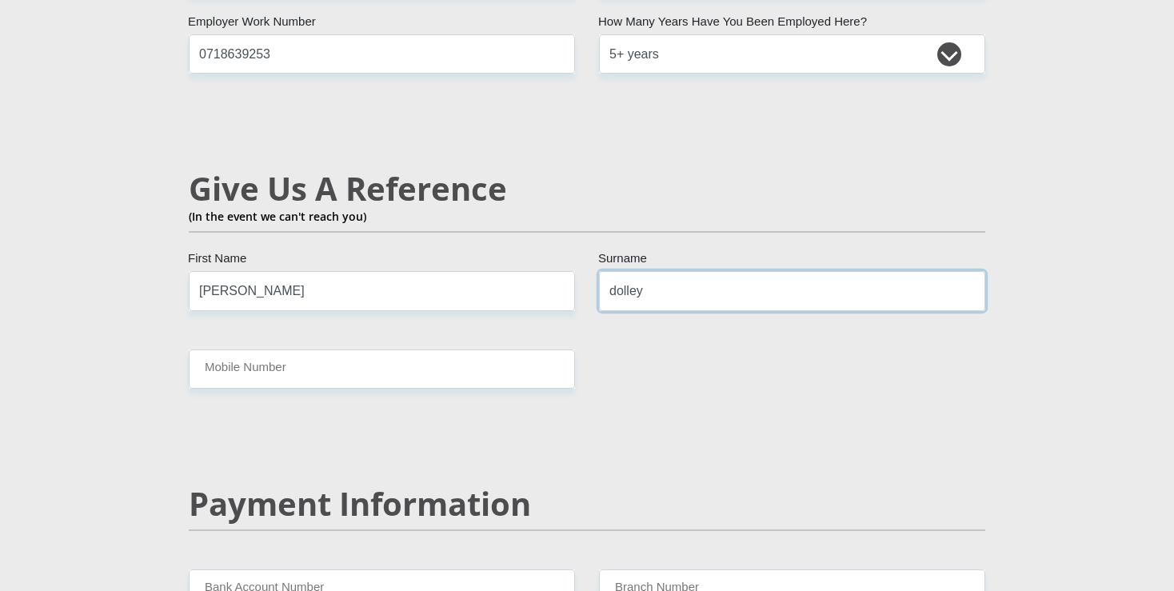
type input "dolley"
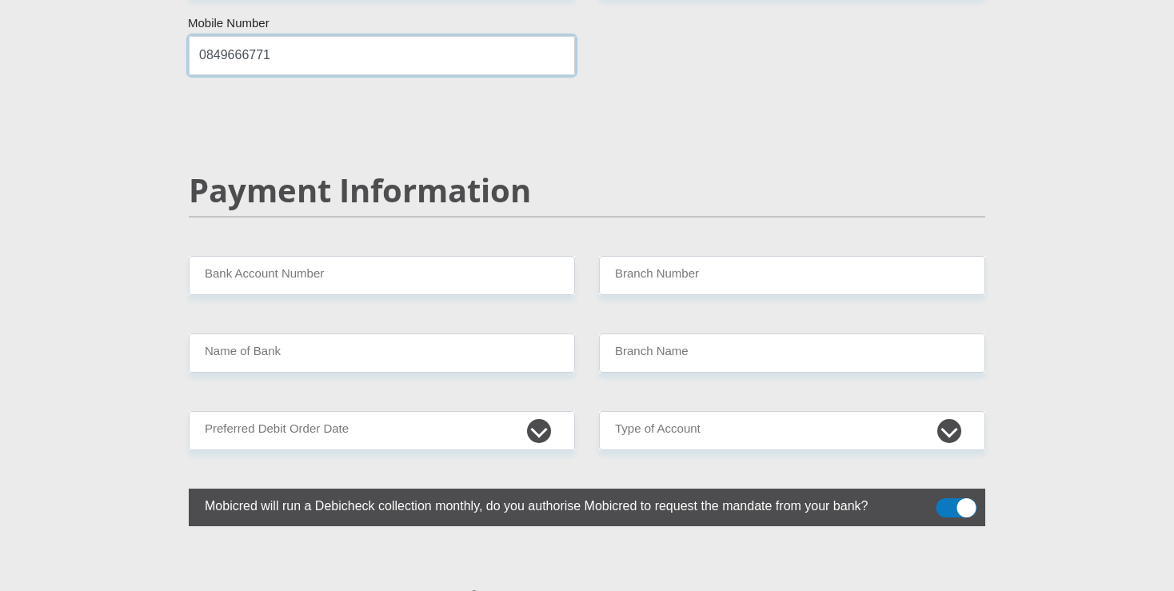
scroll to position [3085, 0]
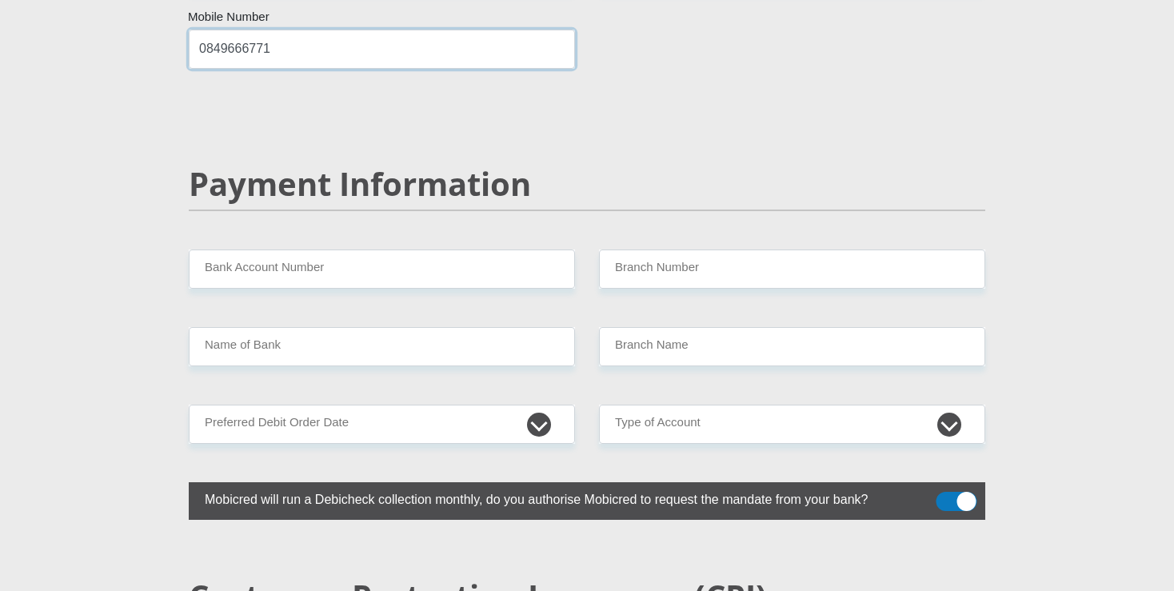
type input "0849666771"
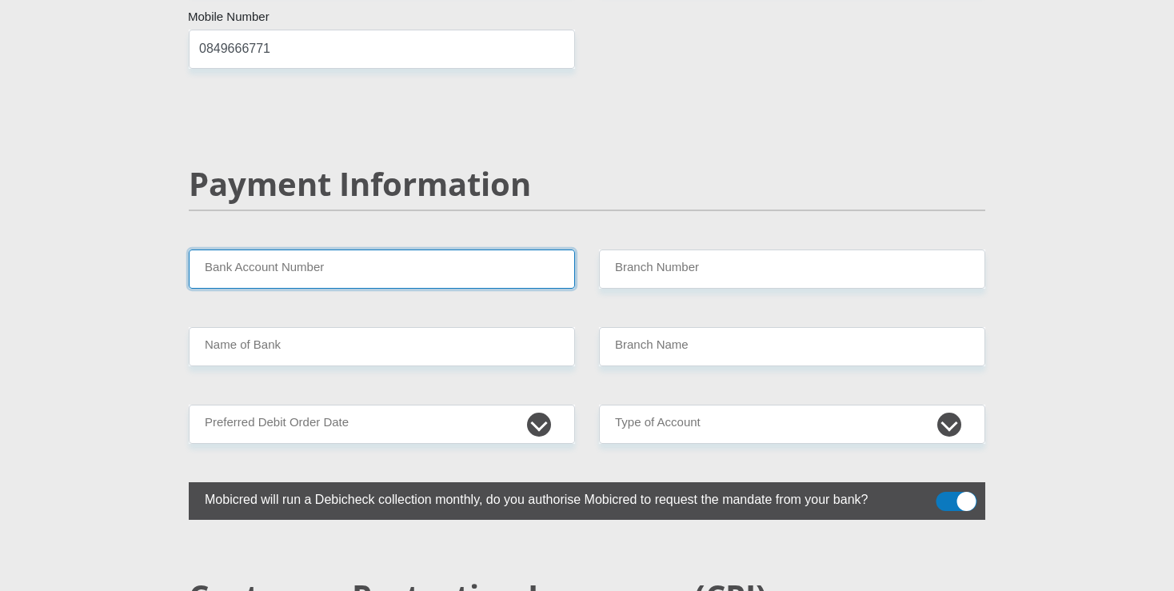
click at [464, 250] on input "Bank Account Number" at bounding box center [382, 269] width 386 height 39
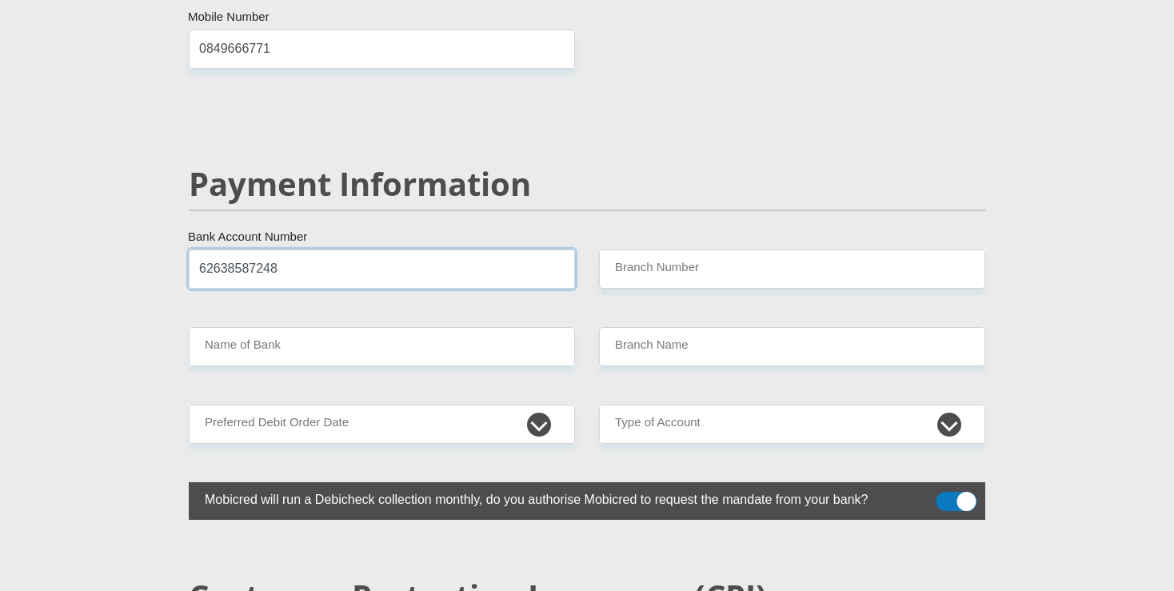
type input "62638587248"
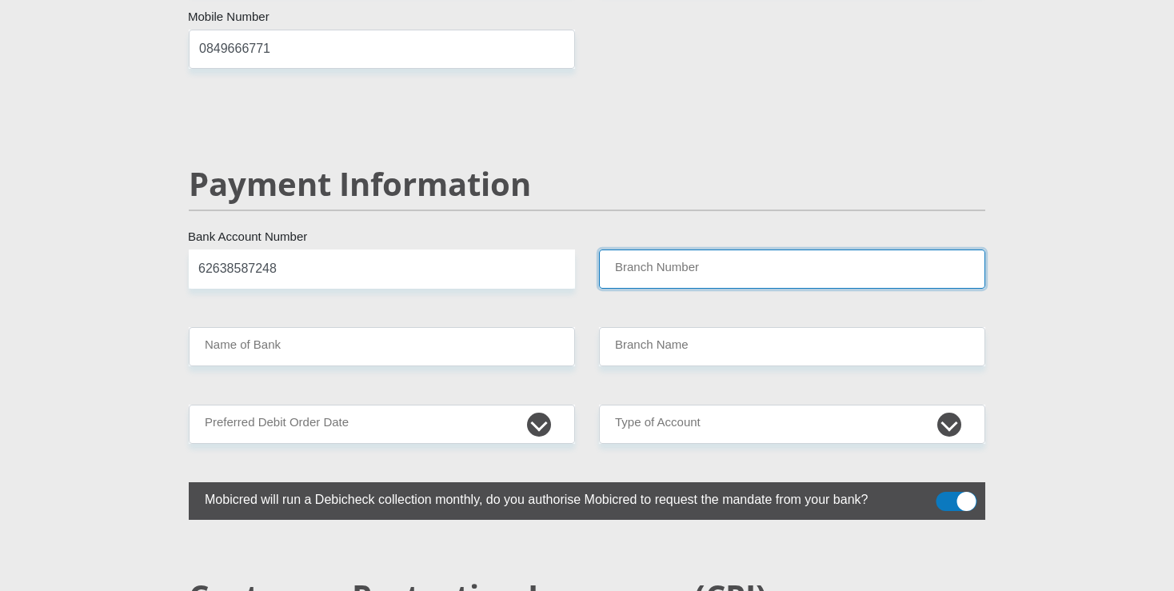
click at [701, 250] on input "Branch Number" at bounding box center [792, 269] width 386 height 39
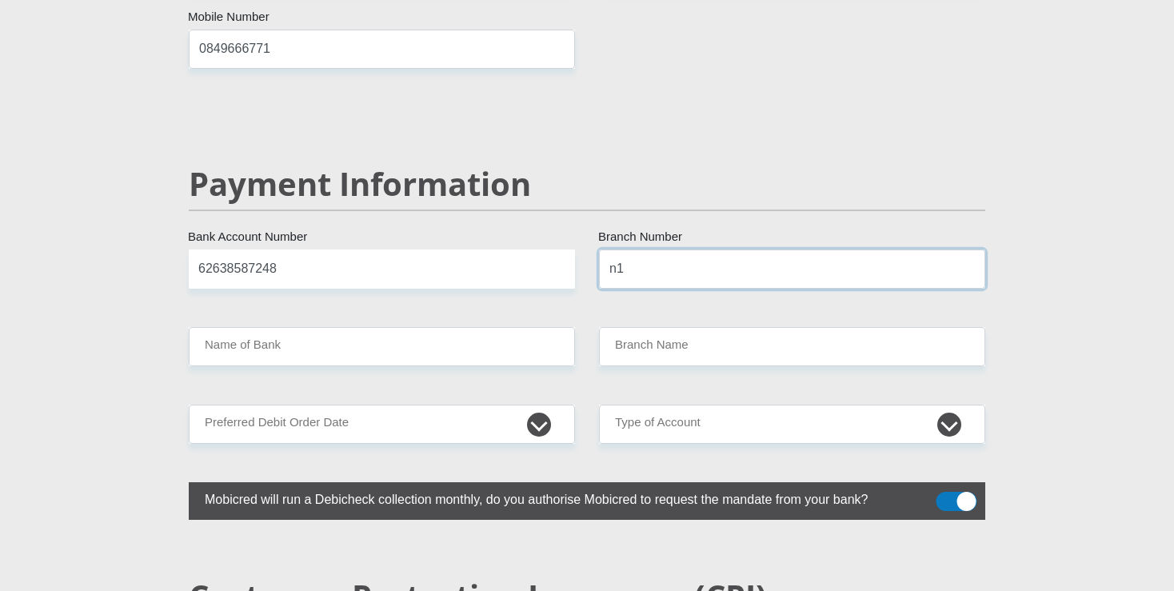
type input "n"
type input "250655"
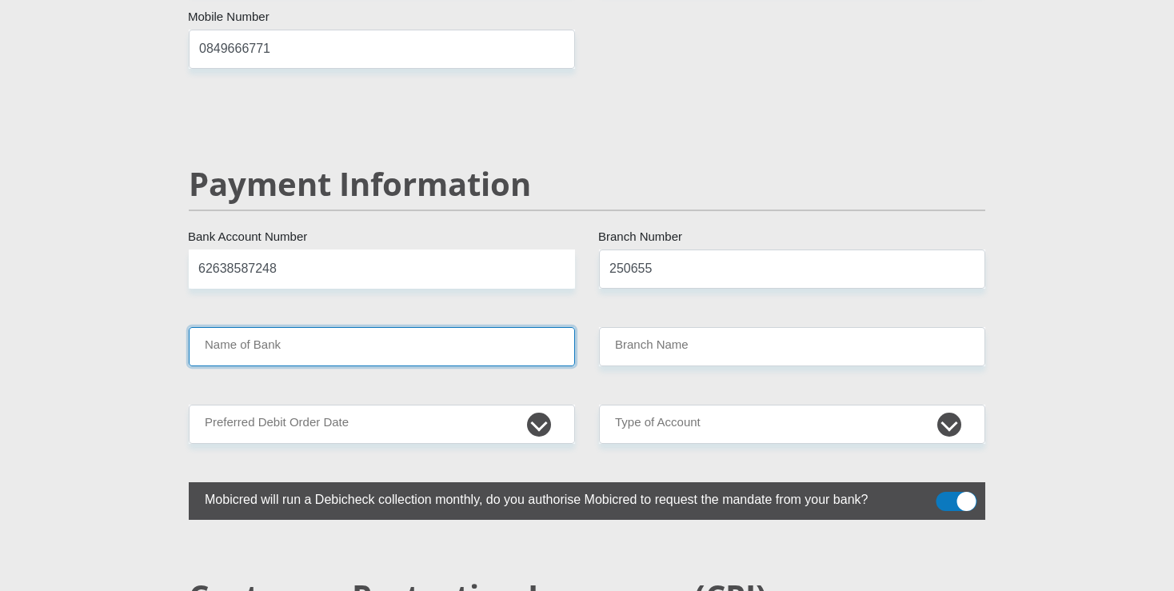
scroll to position [3084, 0]
click at [365, 328] on input "Name of Bank" at bounding box center [382, 347] width 386 height 39
type input "FIRSTRAND BANK"
type input "BRANCH 560"
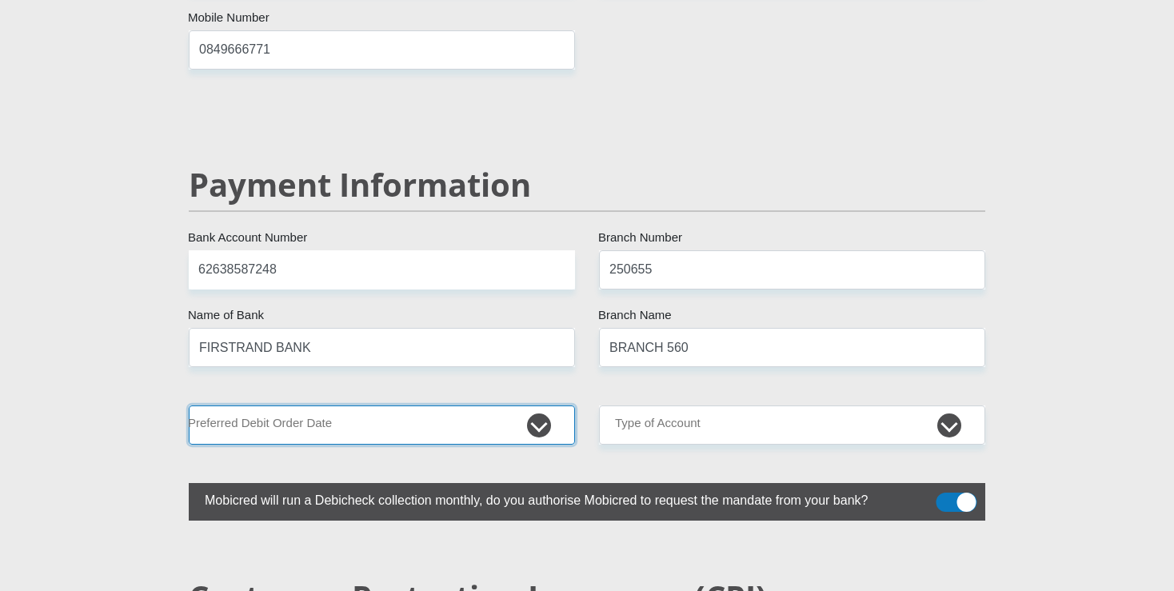
click at [189, 405] on select "1st 2nd 3rd 4th 5th 7th 18th 19th 20th 21st 22nd 23rd 24th 25th 26th 27th 28th …" at bounding box center [382, 424] width 386 height 39
select select "25"
click option "25th" at bounding box center [0, 0] width 0 height 0
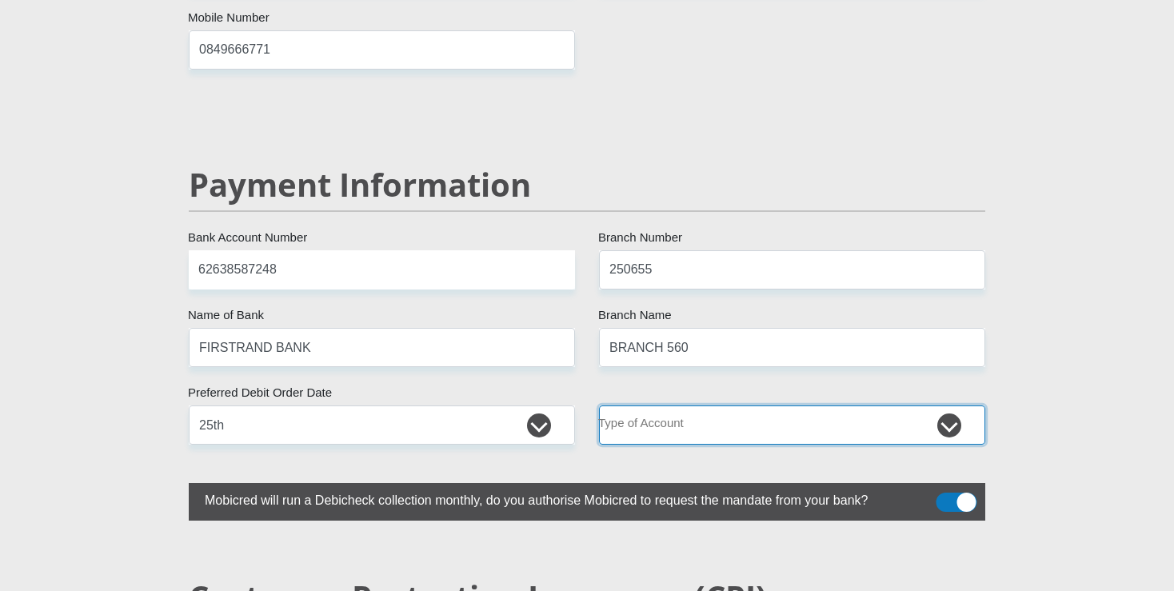
click at [599, 405] on select "Cheque Savings" at bounding box center [792, 424] width 386 height 39
select select "CUR"
click option "Cheque" at bounding box center [0, 0] width 0 height 0
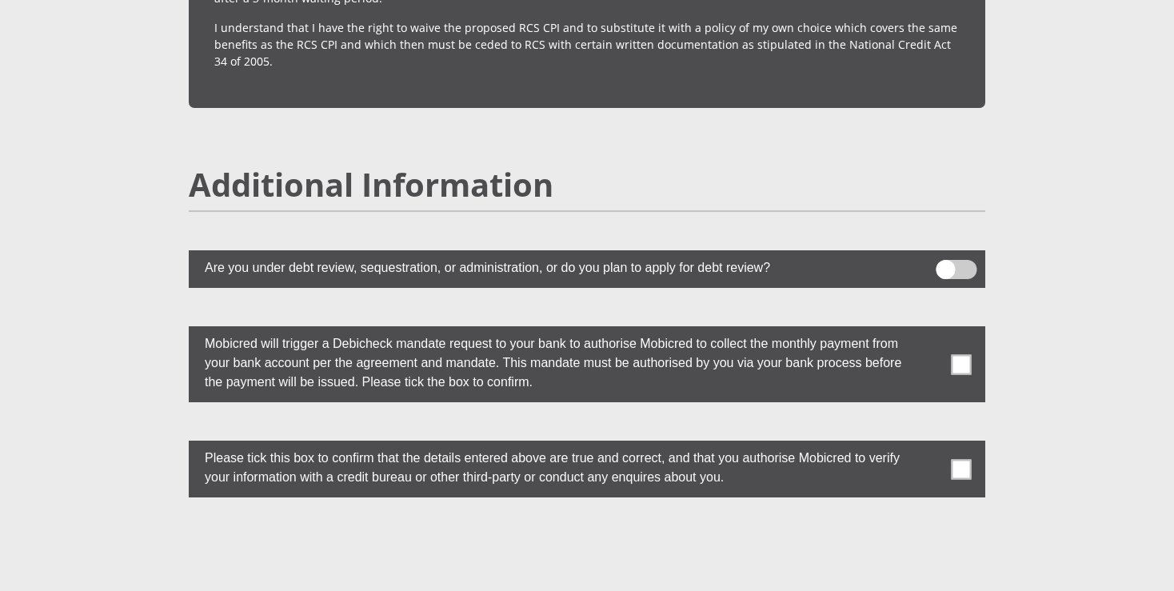
scroll to position [4316, 0]
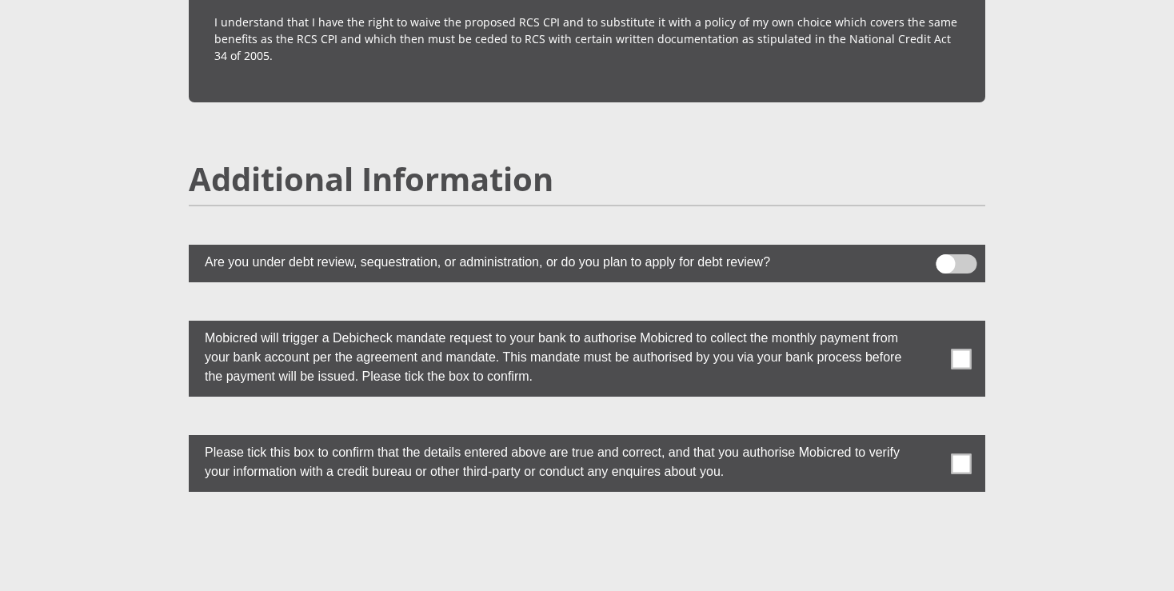
click at [964, 349] on span at bounding box center [962, 359] width 20 height 20
click at [929, 325] on input "checkbox" at bounding box center [929, 325] width 0 height 0
click at [960, 453] on span at bounding box center [962, 463] width 20 height 20
click at [929, 439] on input "checkbox" at bounding box center [929, 439] width 0 height 0
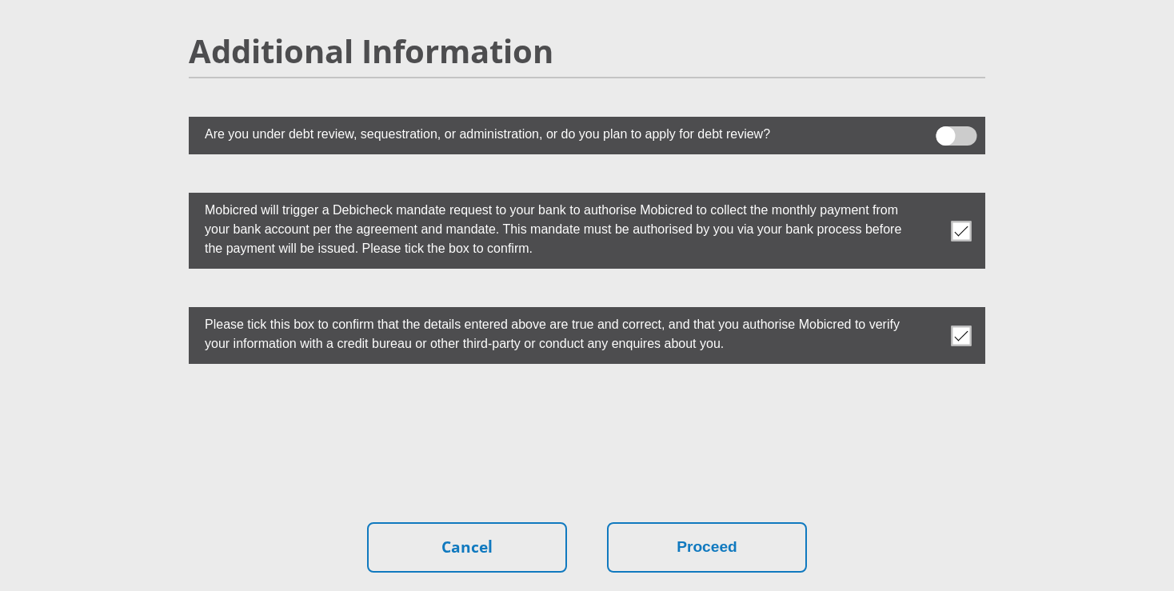
scroll to position [4520, 0]
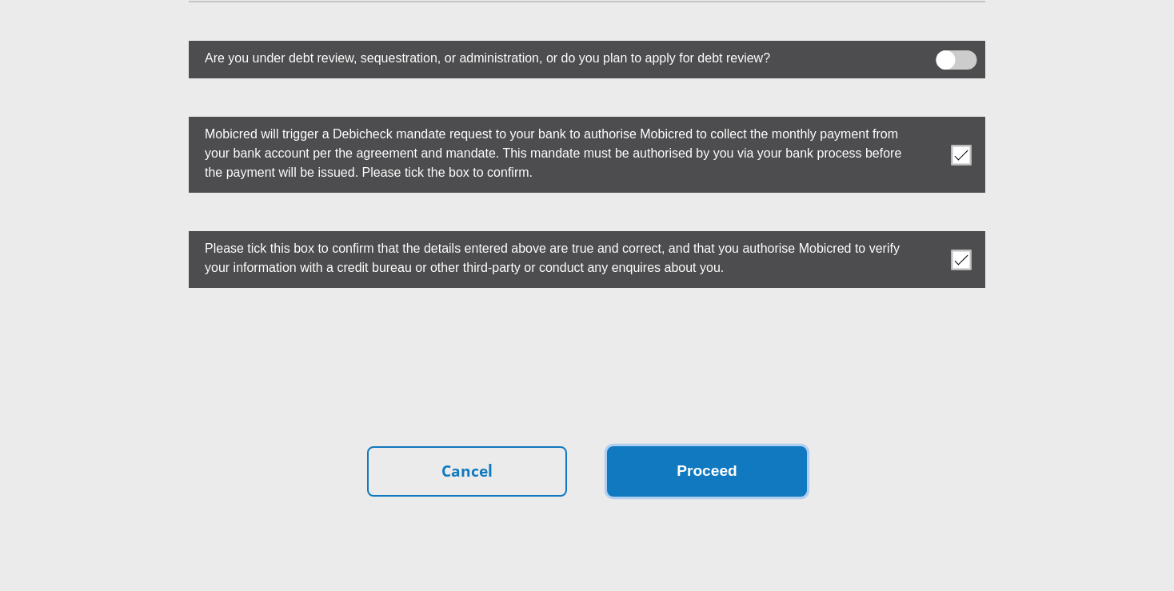
click at [702, 446] on button "Proceed" at bounding box center [707, 471] width 200 height 50
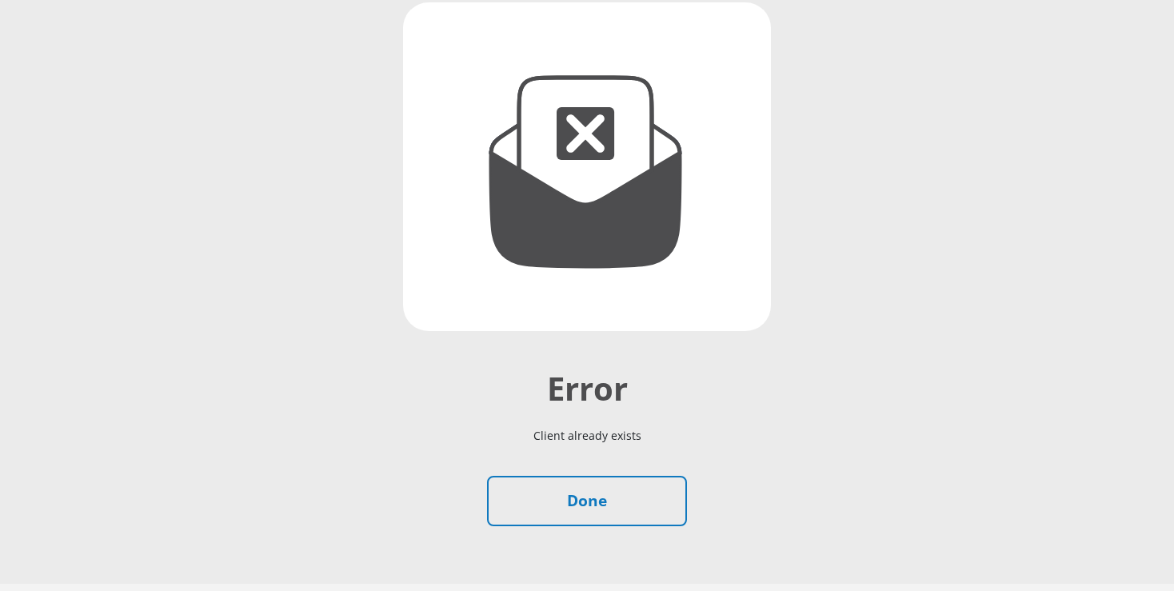
scroll to position [185, 0]
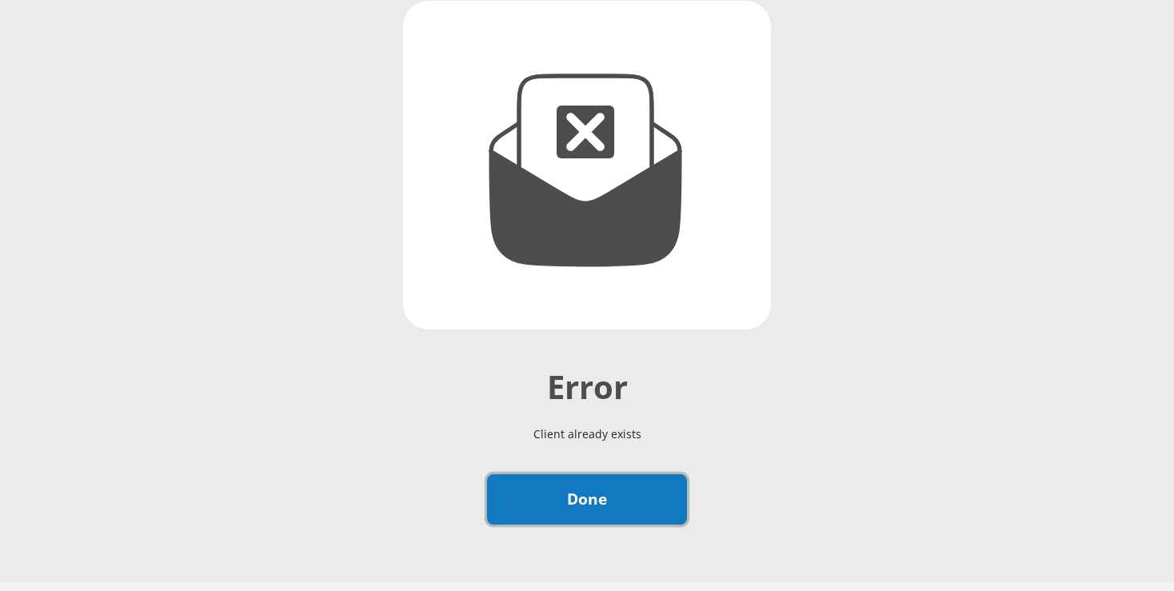
click at [529, 505] on link "Done" at bounding box center [587, 499] width 200 height 50
